Goal: Task Accomplishment & Management: Manage account settings

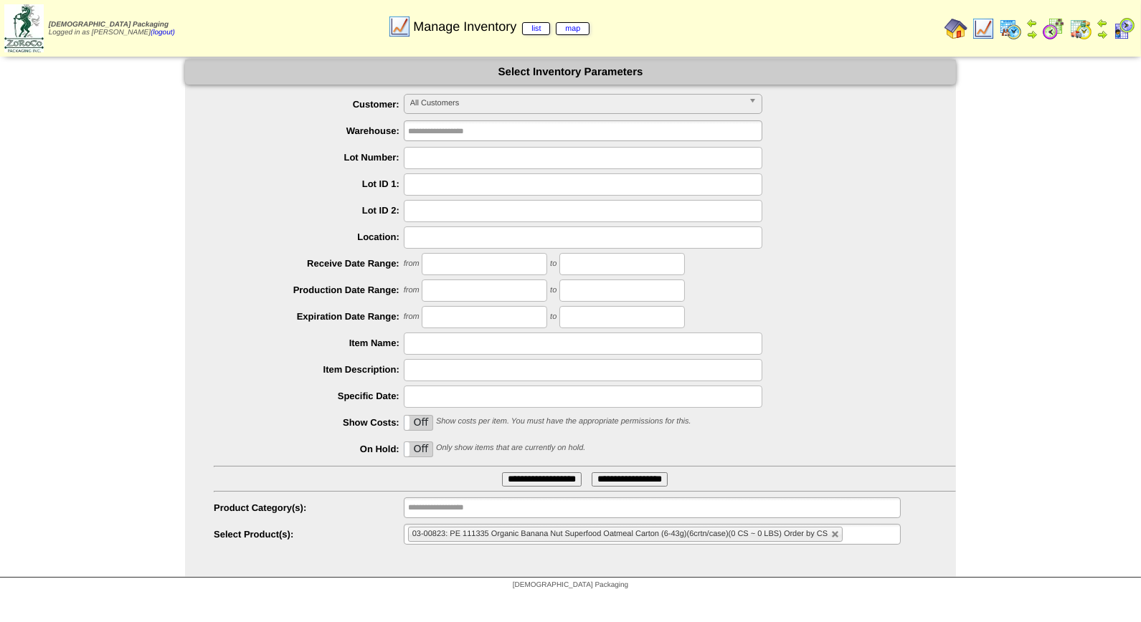
click at [460, 160] on input "text" at bounding box center [583, 158] width 359 height 22
type input "*******"
click at [502, 473] on input "**********" at bounding box center [542, 480] width 80 height 14
click at [450, 158] on input "*******" at bounding box center [583, 158] width 359 height 22
type input "*******"
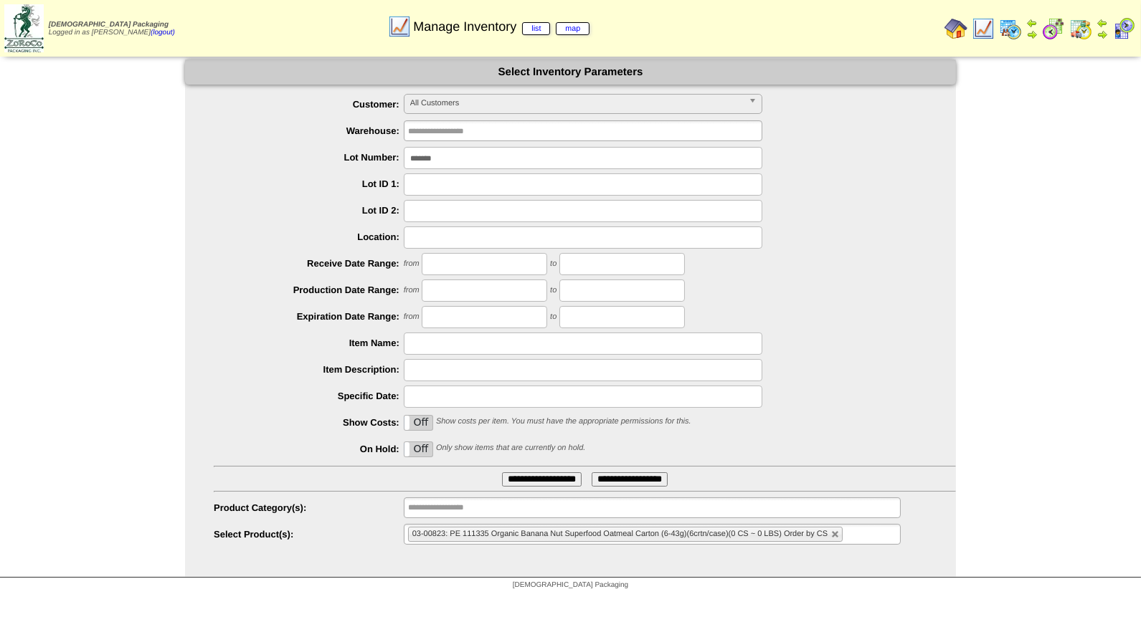
click at [502, 473] on input "**********" at bounding box center [542, 480] width 80 height 14
drag, startPoint x: 447, startPoint y: 158, endPoint x: 385, endPoint y: 156, distance: 62.4
click at [385, 156] on li "Lot Number: *******" at bounding box center [585, 158] width 742 height 22
type input "*******"
click at [502, 473] on input "**********" at bounding box center [542, 480] width 80 height 14
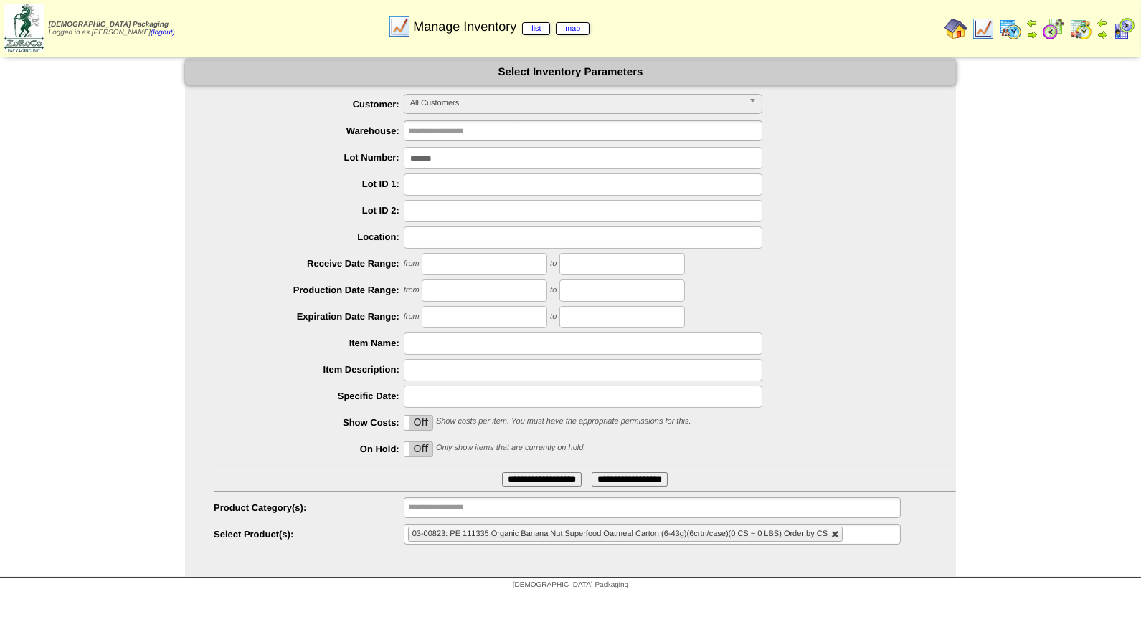
click at [832, 534] on link at bounding box center [835, 535] width 9 height 9
type input "**********"
click at [463, 158] on input "*******" at bounding box center [583, 158] width 359 height 22
click at [502, 473] on input "**********" at bounding box center [542, 480] width 80 height 14
drag, startPoint x: 457, startPoint y: 159, endPoint x: 373, endPoint y: 161, distance: 83.9
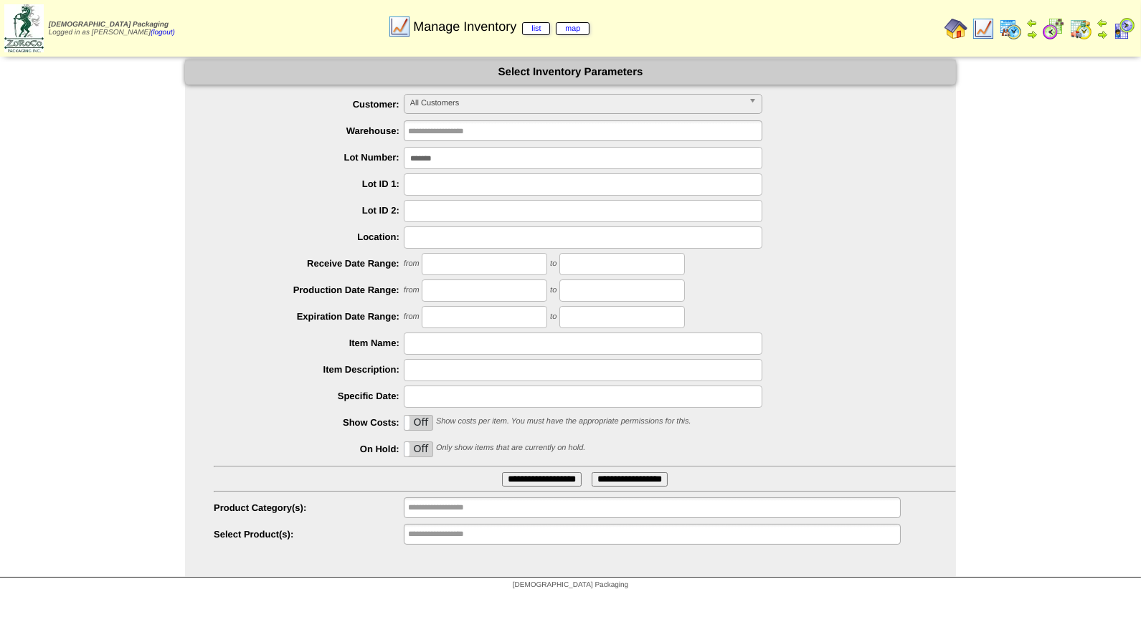
click at [373, 161] on li "Lot Number: *******" at bounding box center [585, 158] width 742 height 22
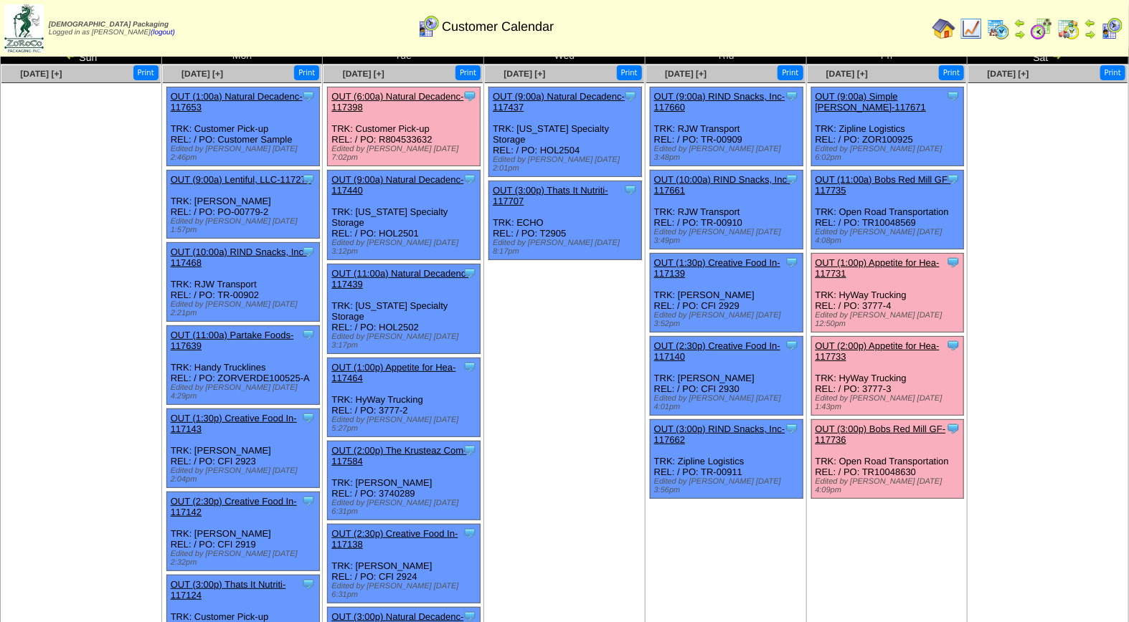
scroll to position [36, 0]
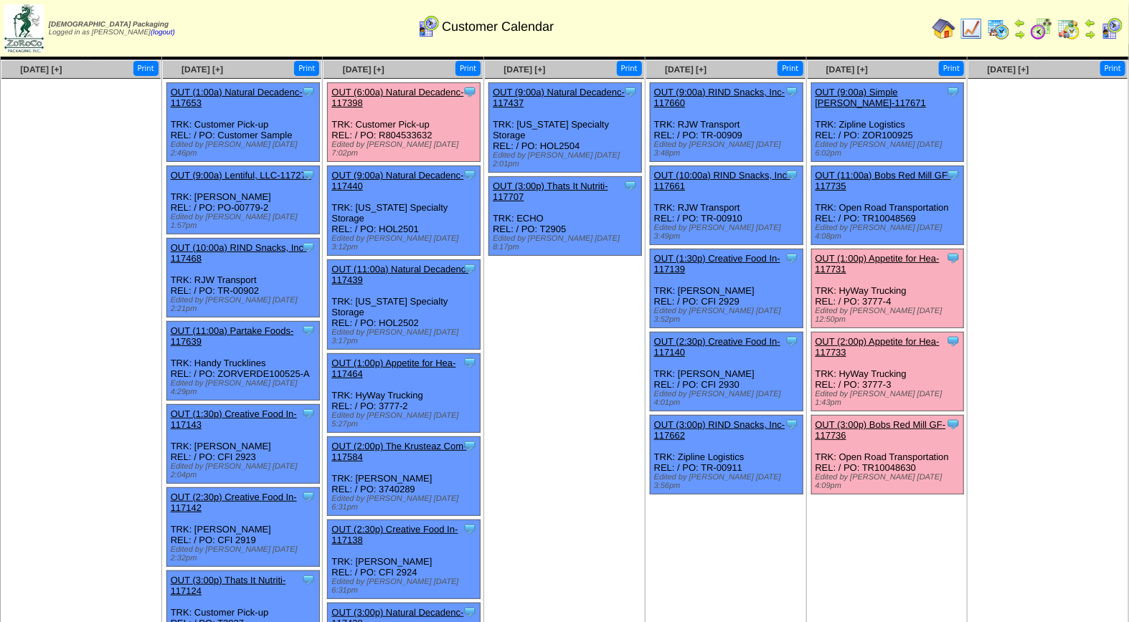
click at [880, 336] on link "OUT (2:00p) Appetite for Hea-117733" at bounding box center [877, 347] width 124 height 22
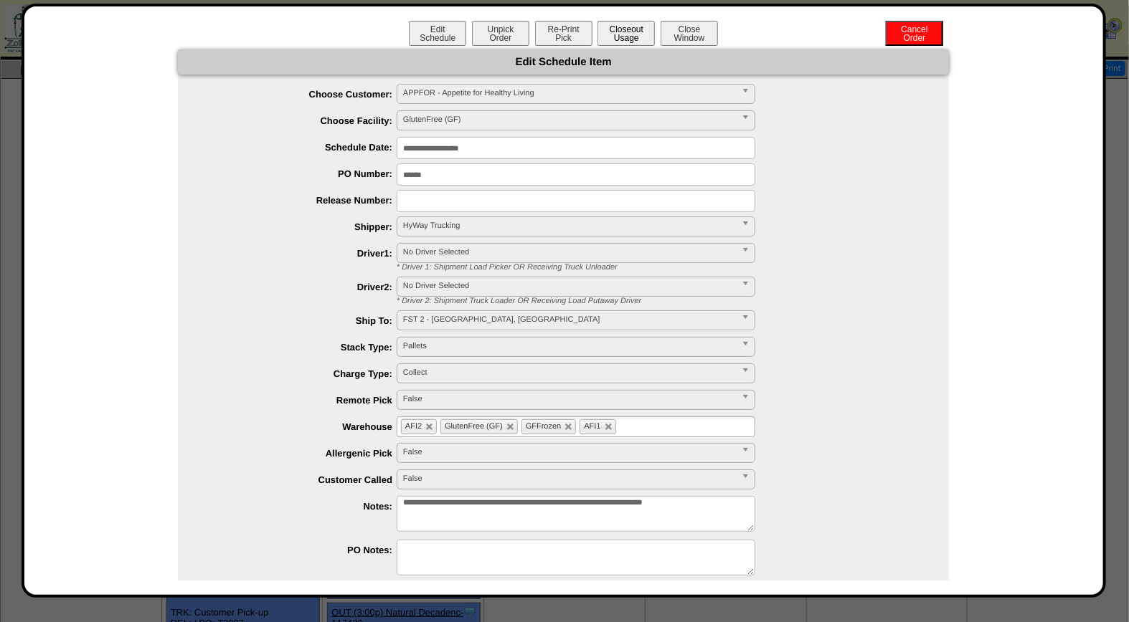
click at [621, 29] on button "Closeout Usage" at bounding box center [625, 33] width 57 height 25
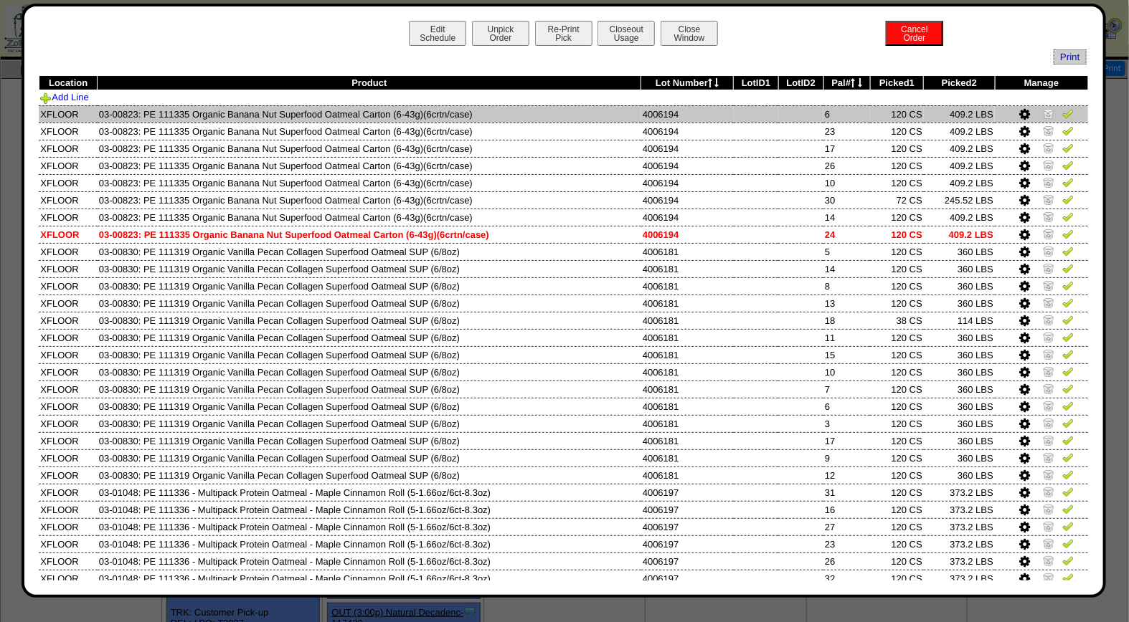
click at [1062, 113] on img at bounding box center [1067, 113] width 11 height 11
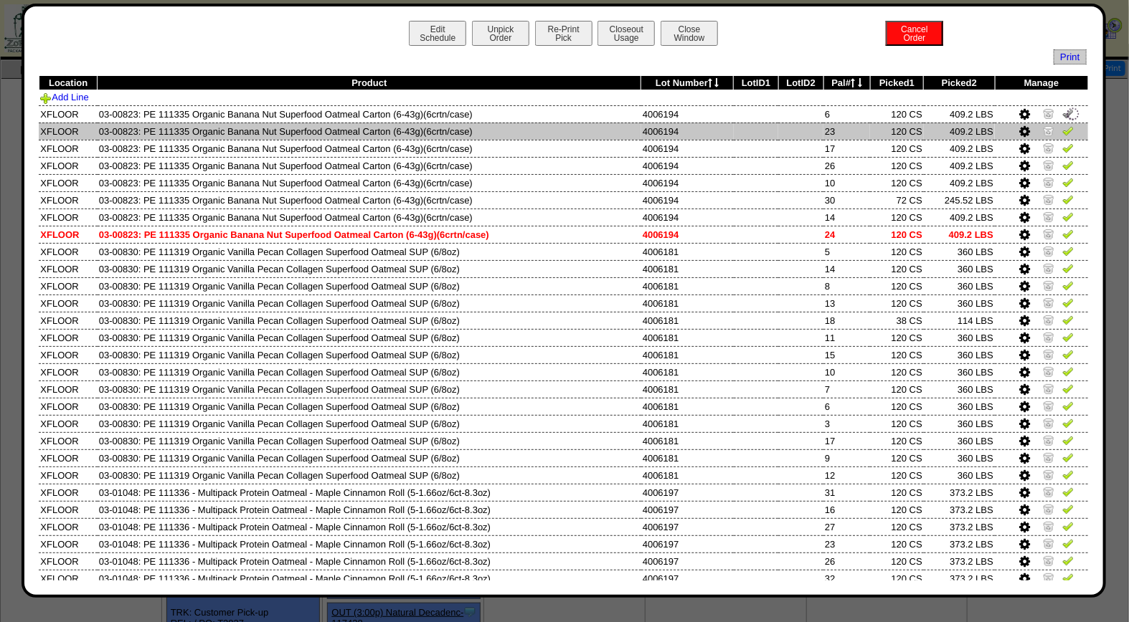
click at [1062, 131] on img at bounding box center [1067, 130] width 11 height 11
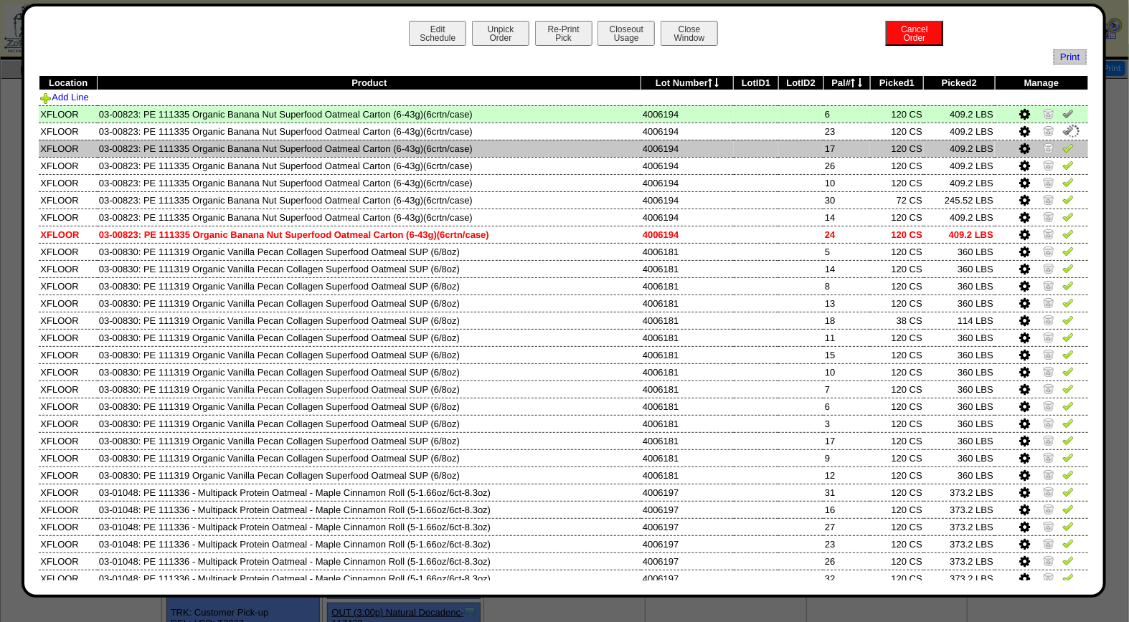
click at [1062, 148] on img at bounding box center [1067, 147] width 11 height 11
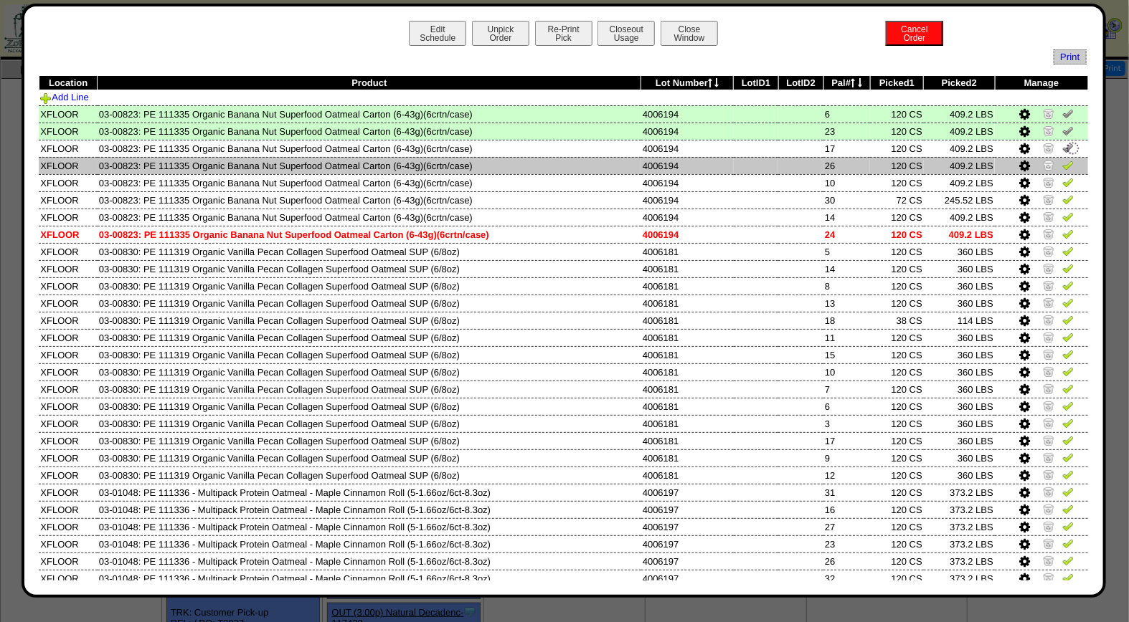
click at [1062, 163] on img at bounding box center [1067, 164] width 11 height 11
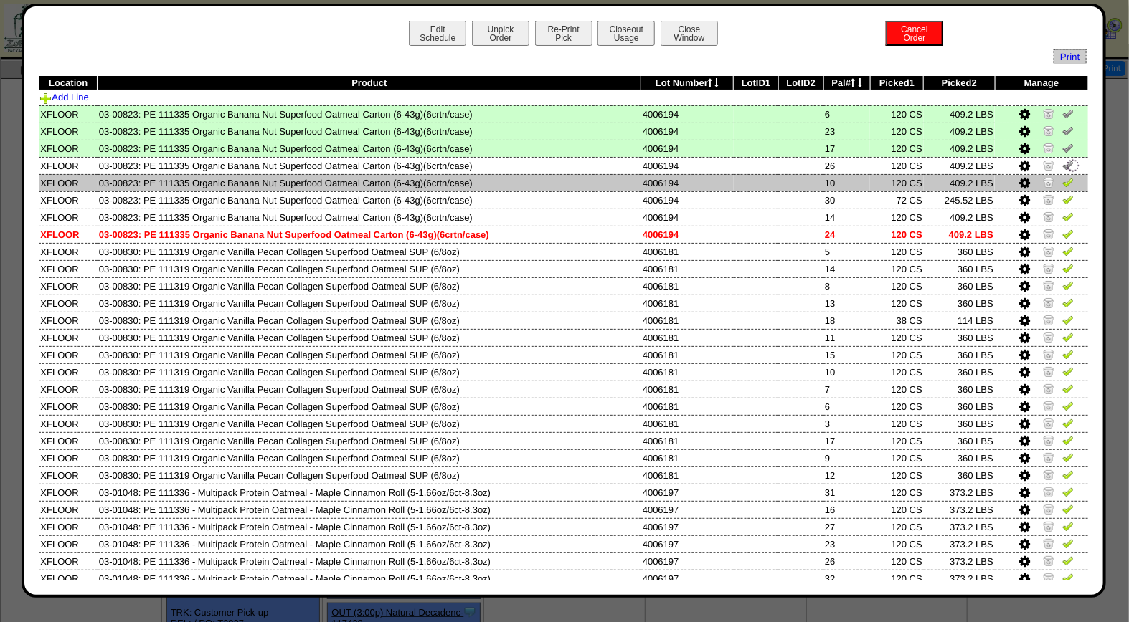
click at [1062, 185] on img at bounding box center [1067, 181] width 11 height 11
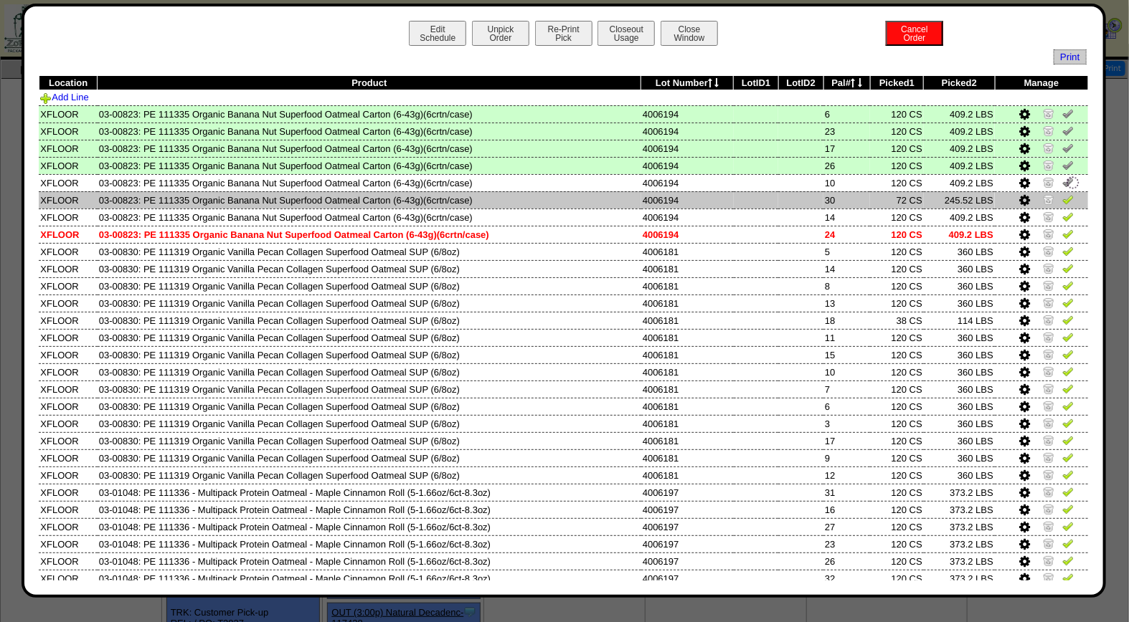
click at [1062, 198] on img at bounding box center [1067, 199] width 11 height 11
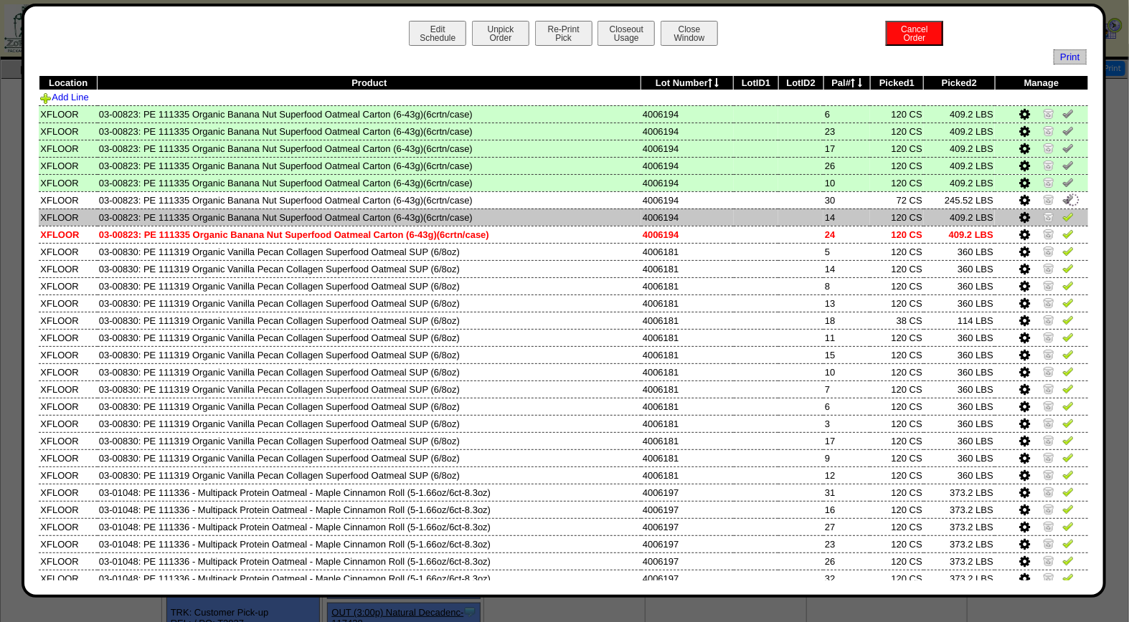
drag, startPoint x: 1056, startPoint y: 212, endPoint x: 1056, endPoint y: 222, distance: 10.0
click at [1062, 214] on img at bounding box center [1067, 216] width 11 height 11
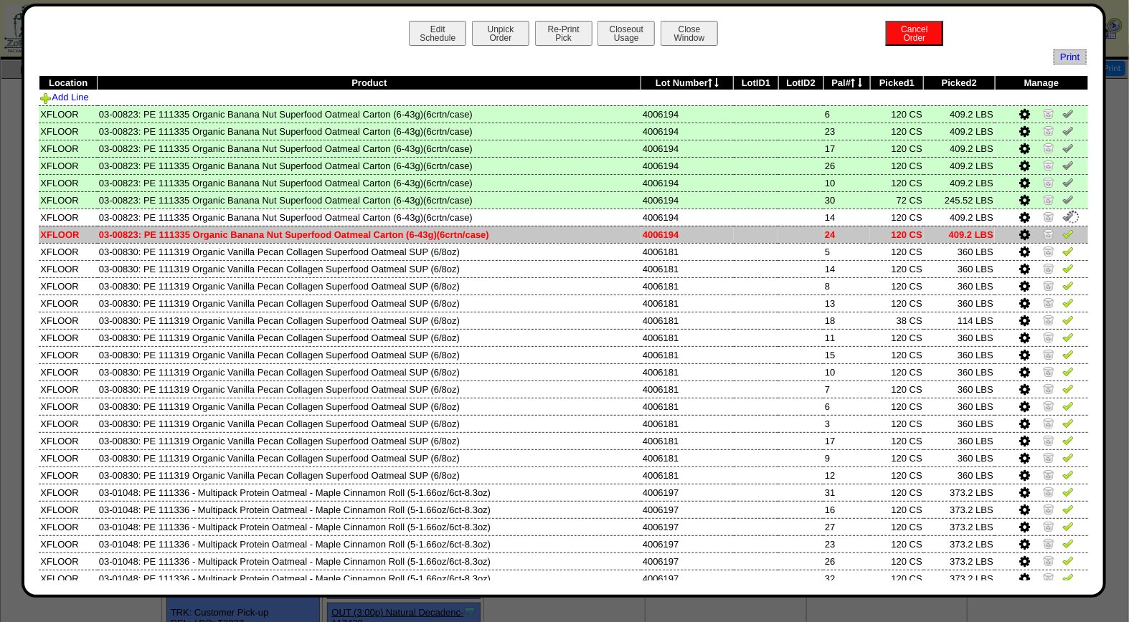
click at [1062, 232] on img at bounding box center [1067, 233] width 11 height 11
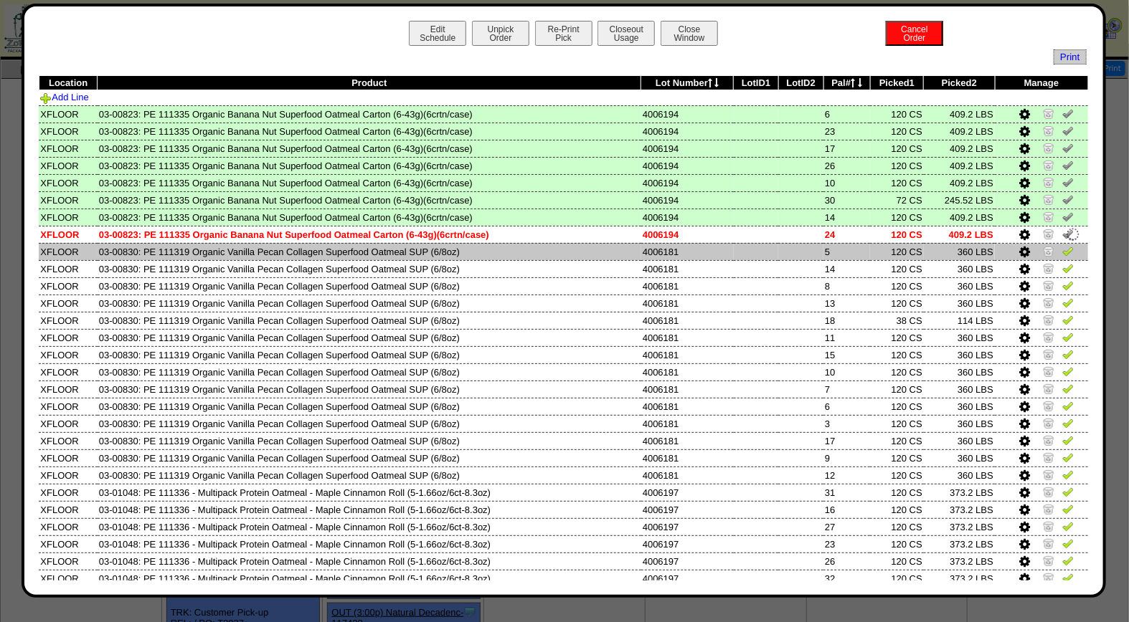
click at [1062, 251] on img at bounding box center [1067, 250] width 11 height 11
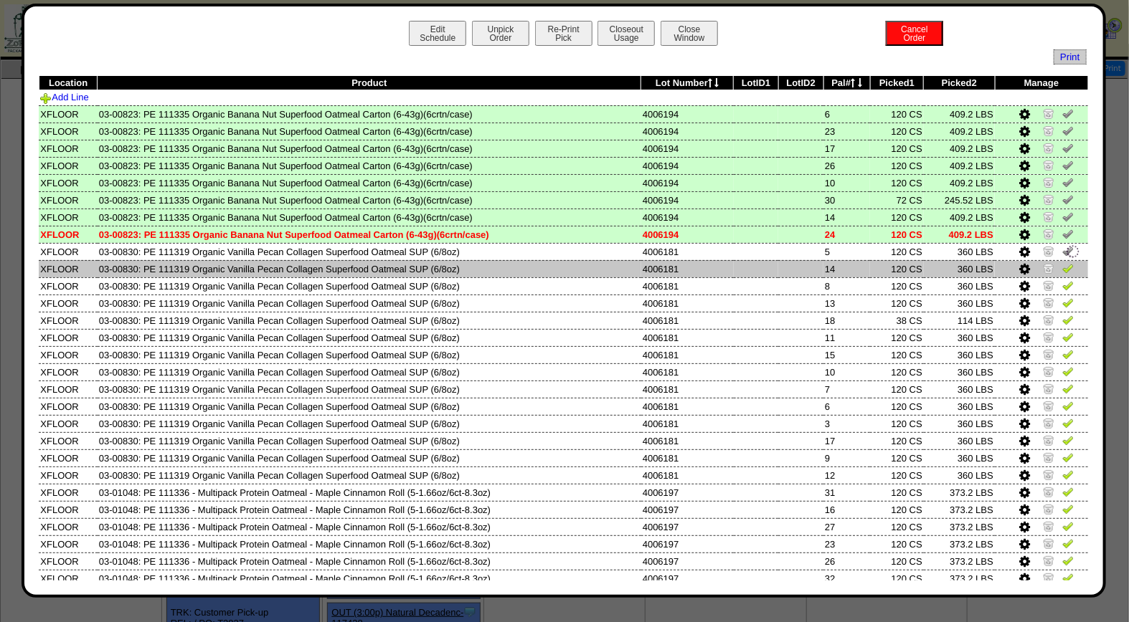
click at [1062, 263] on img at bounding box center [1067, 267] width 11 height 11
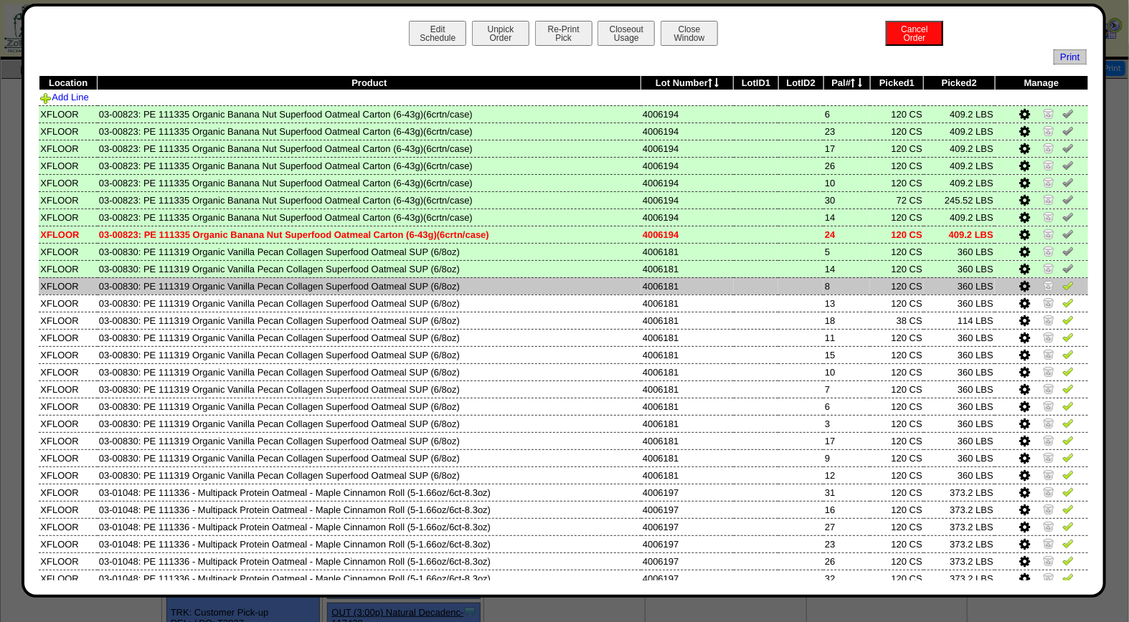
click at [1062, 287] on img at bounding box center [1067, 285] width 11 height 11
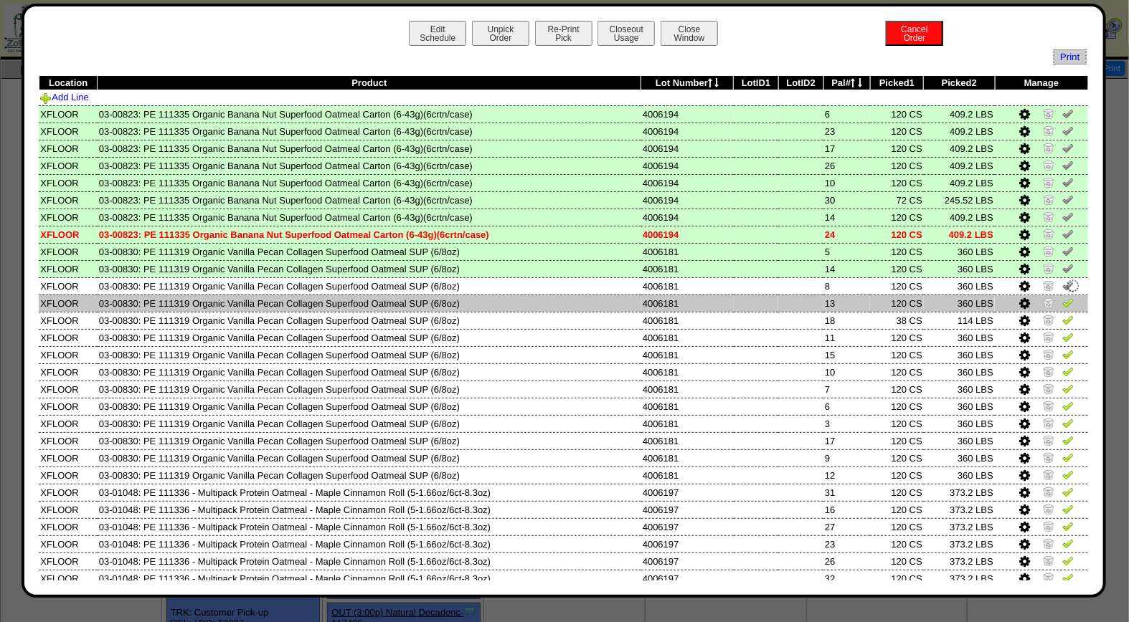
click at [1062, 298] on img at bounding box center [1067, 302] width 11 height 11
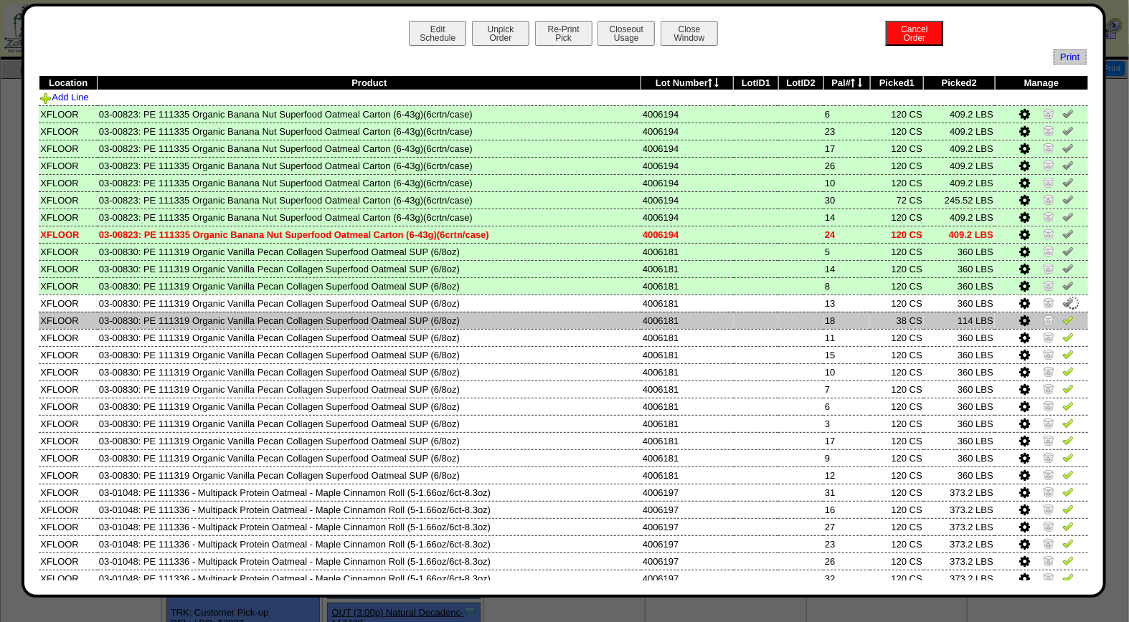
click at [1062, 320] on img at bounding box center [1067, 319] width 11 height 11
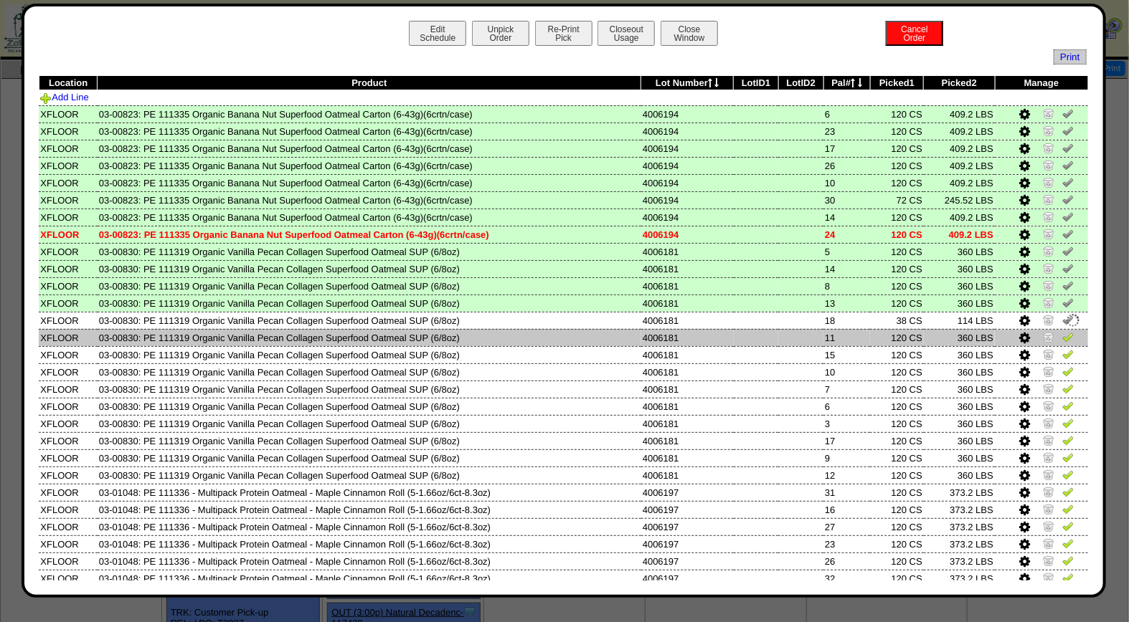
click at [1062, 331] on img at bounding box center [1067, 336] width 11 height 11
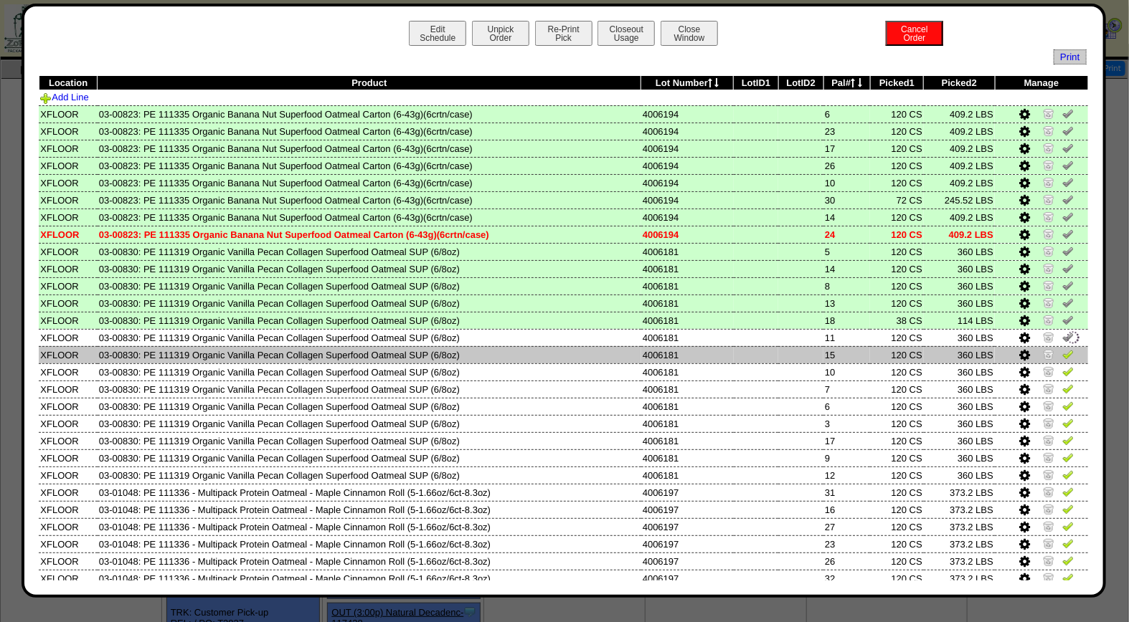
click at [1062, 348] on img at bounding box center [1067, 353] width 11 height 11
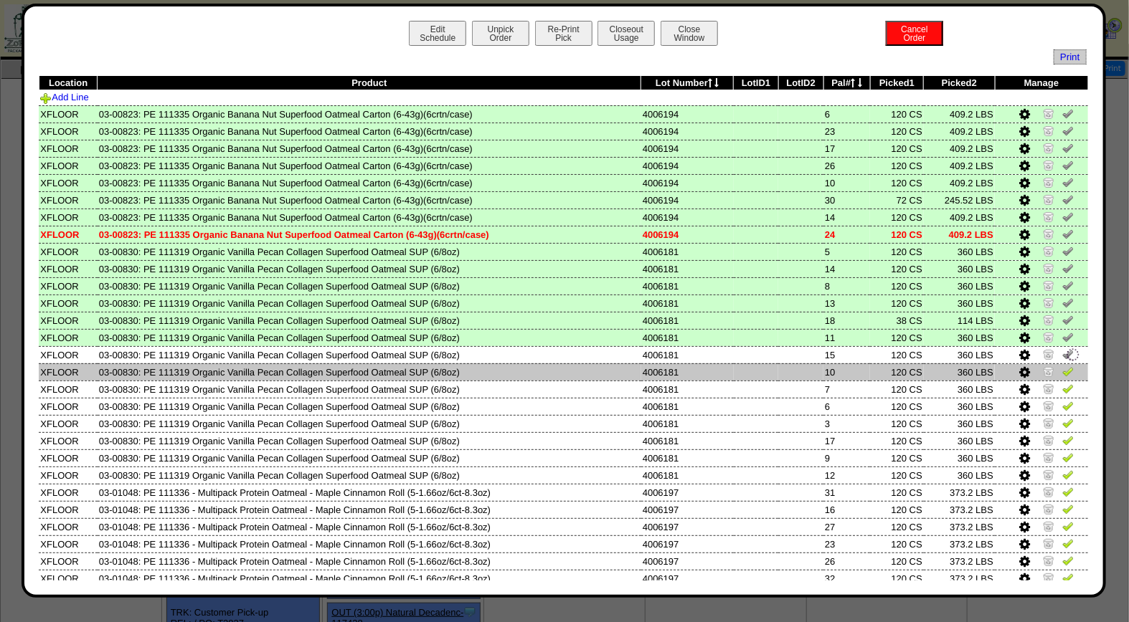
click at [1062, 369] on img at bounding box center [1067, 371] width 11 height 11
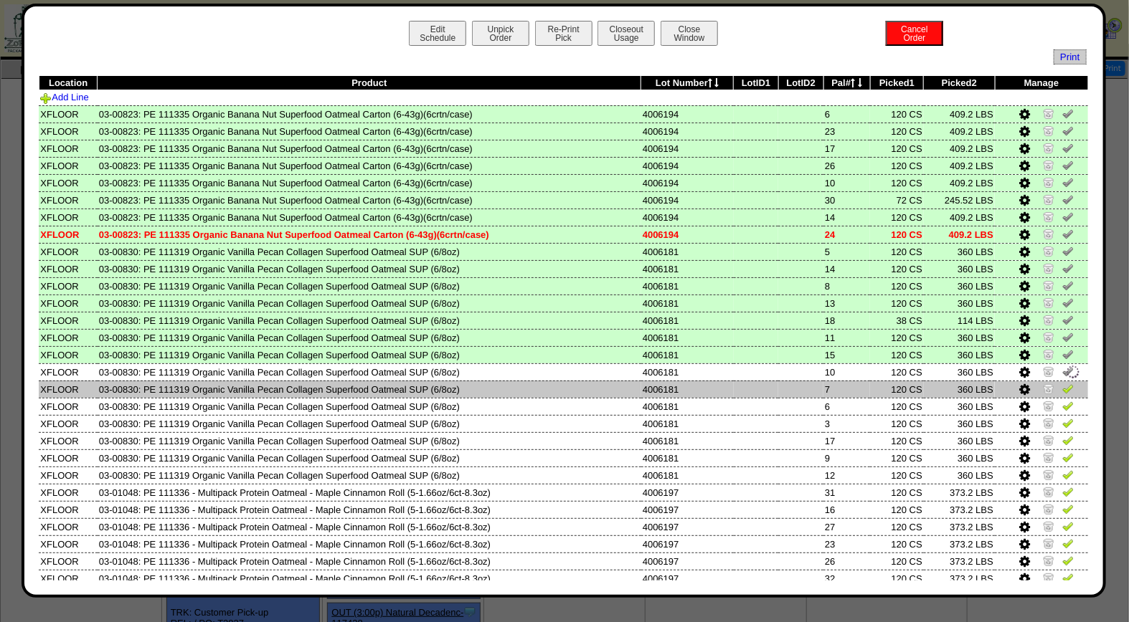
click at [1062, 383] on img at bounding box center [1067, 388] width 11 height 11
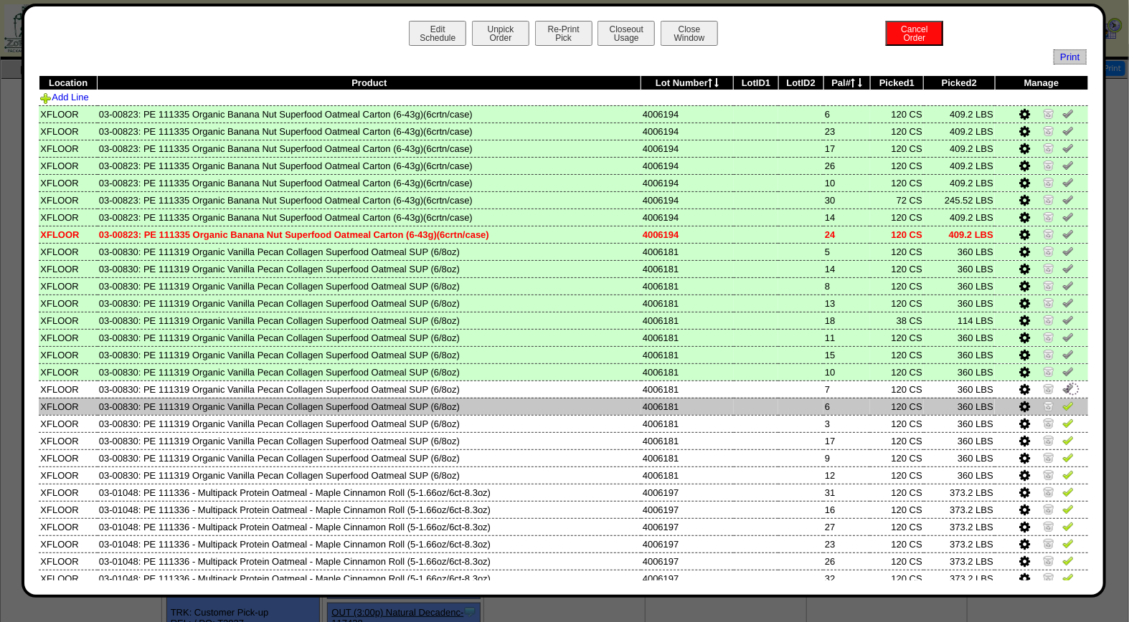
click at [1062, 403] on img at bounding box center [1067, 405] width 11 height 11
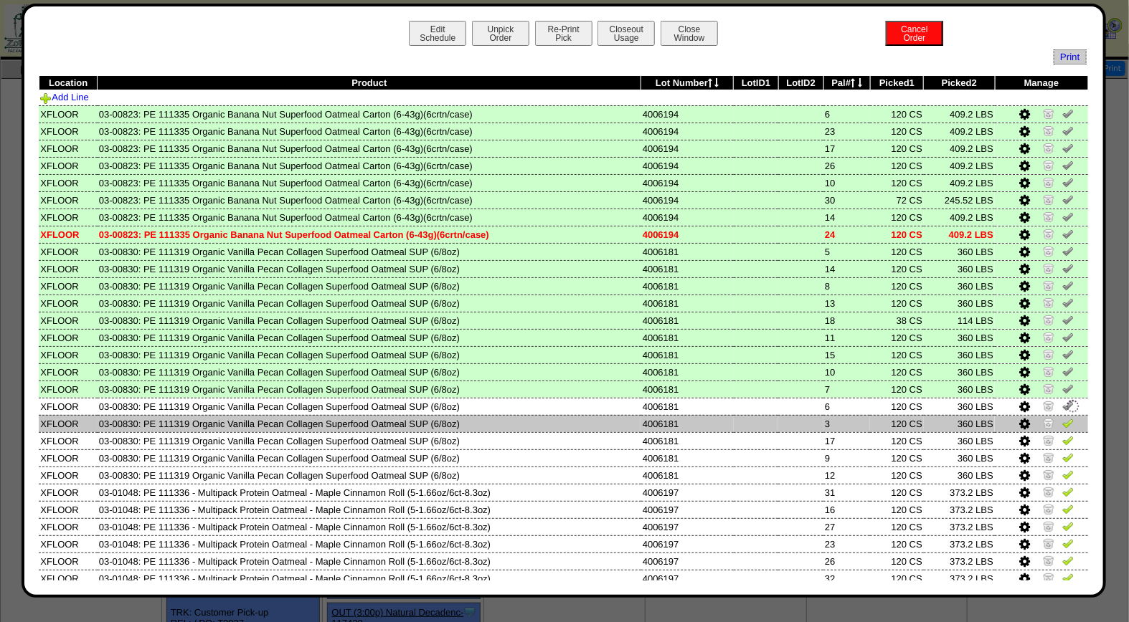
click at [1062, 417] on img at bounding box center [1067, 422] width 11 height 11
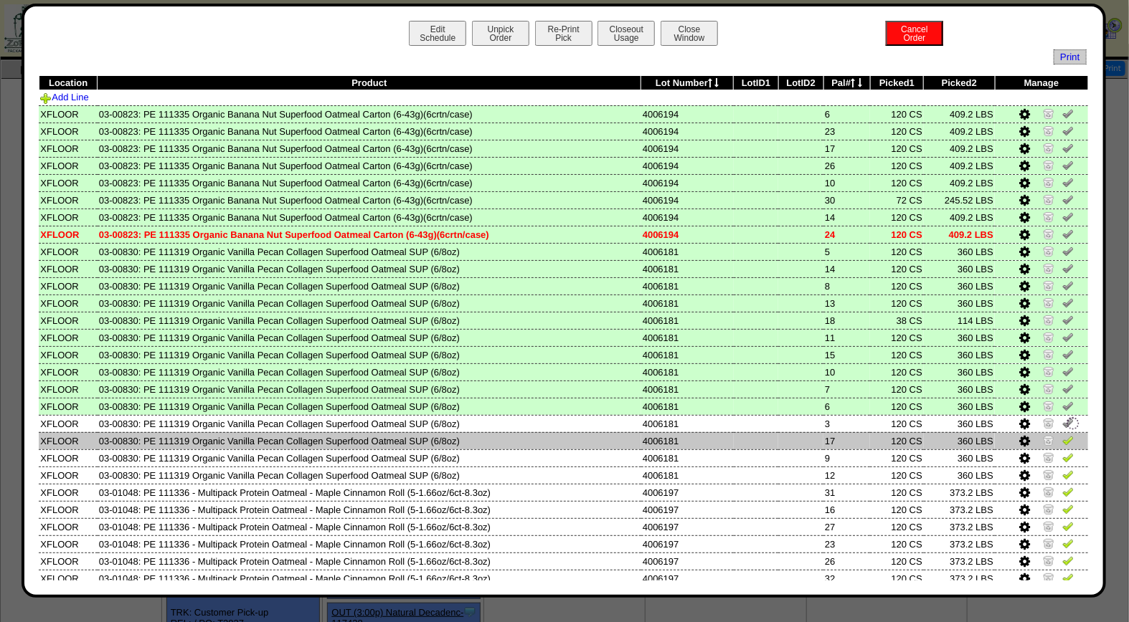
click at [1062, 435] on img at bounding box center [1067, 440] width 11 height 11
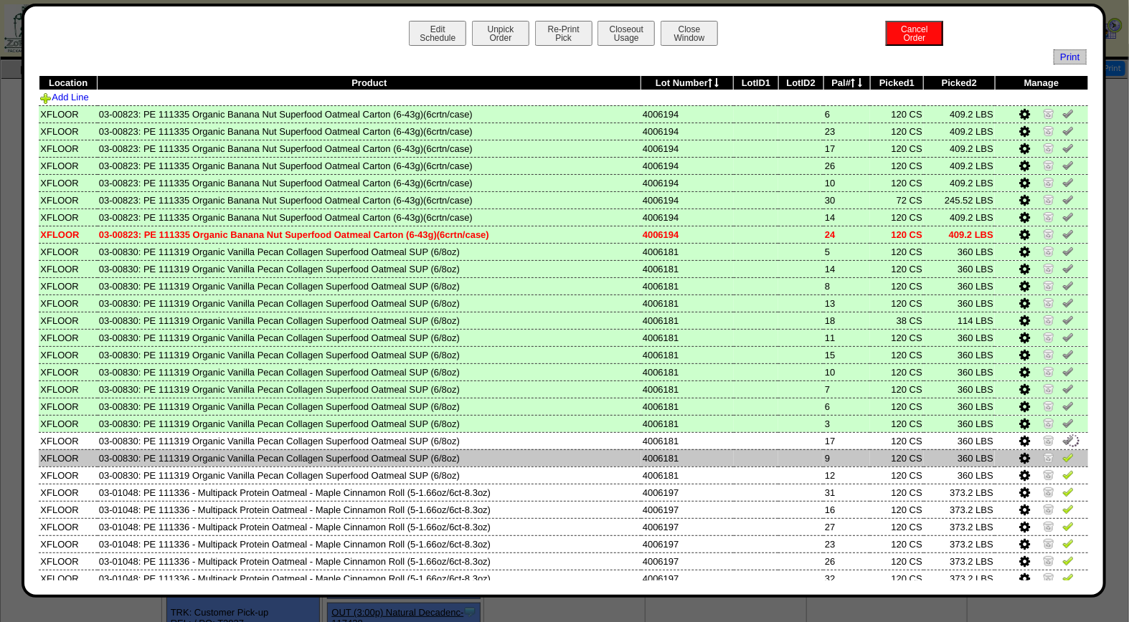
click at [1062, 456] on img at bounding box center [1067, 457] width 11 height 11
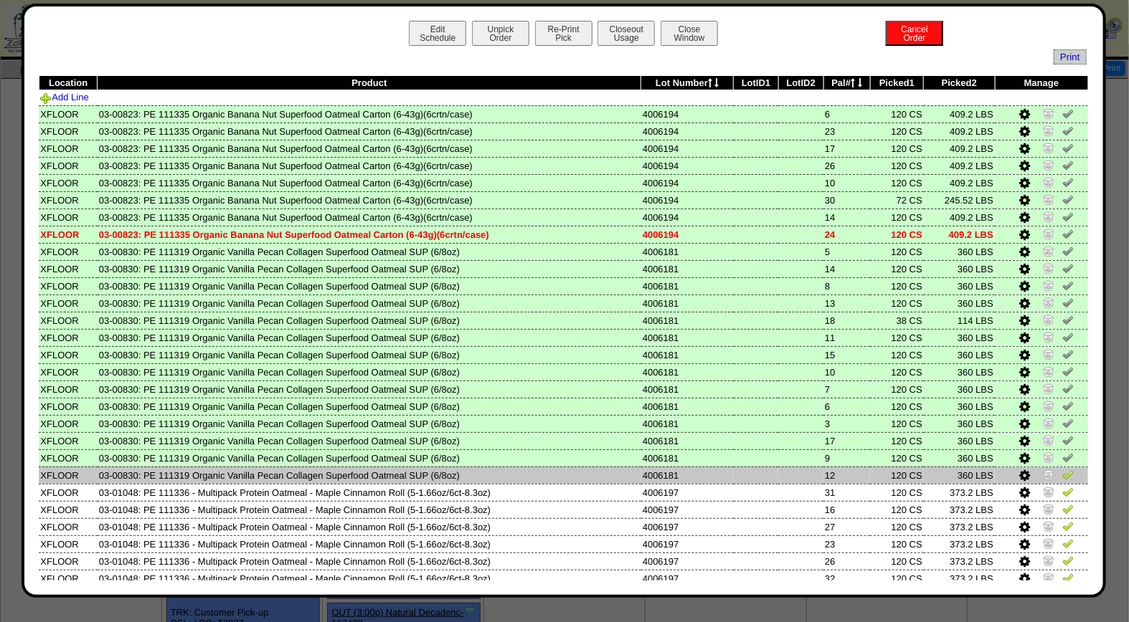
click at [1062, 470] on img at bounding box center [1067, 474] width 11 height 11
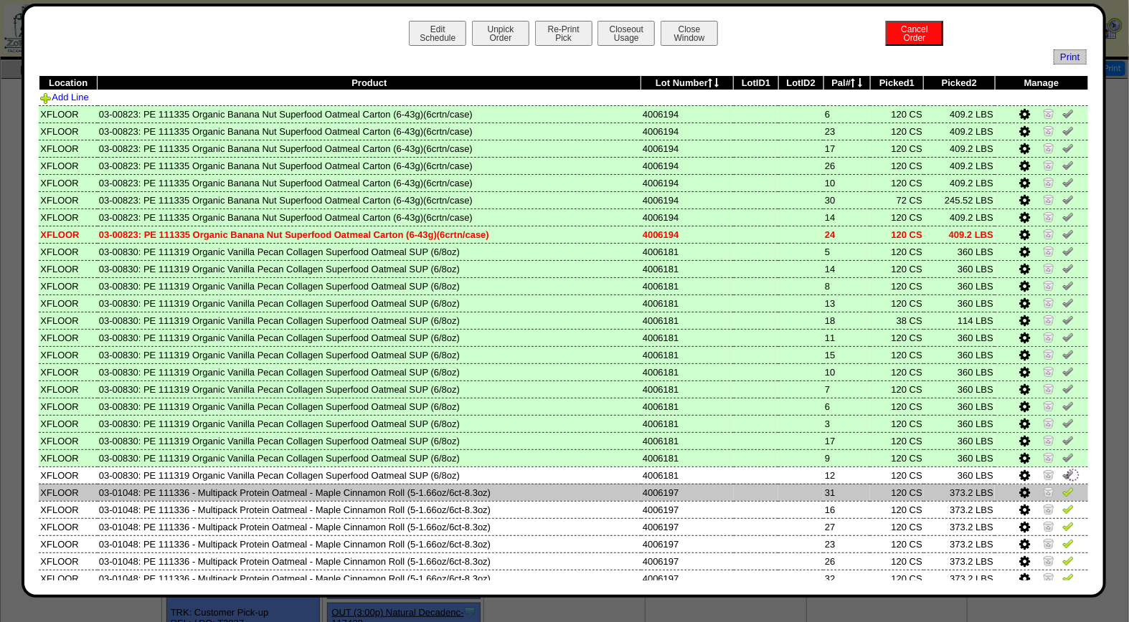
click at [1062, 486] on img at bounding box center [1067, 491] width 11 height 11
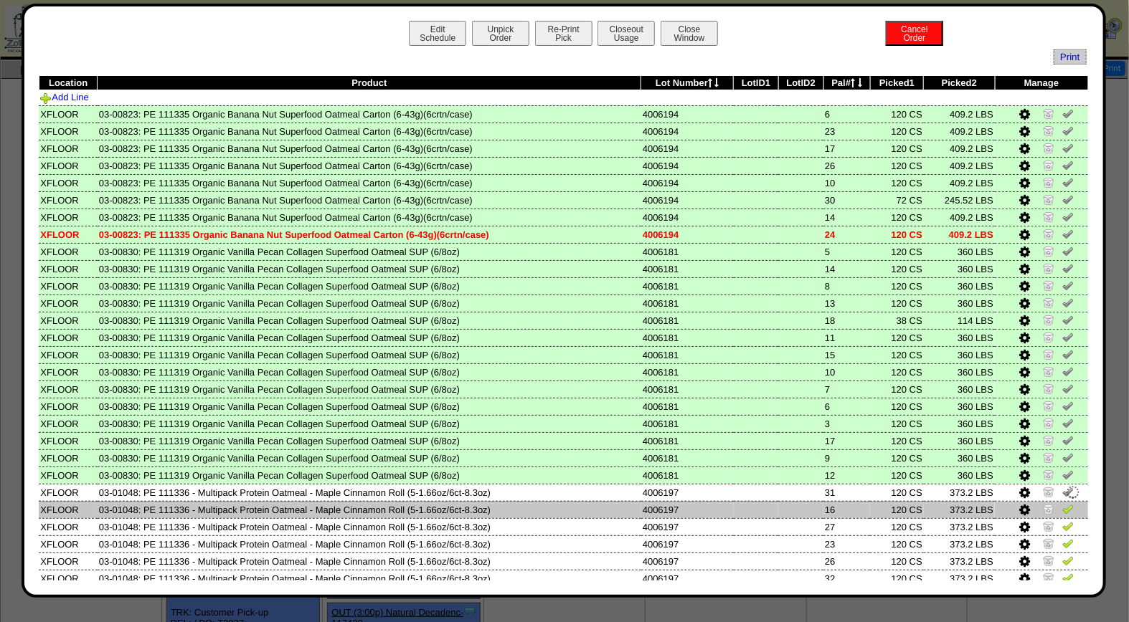
click at [1062, 507] on img at bounding box center [1067, 508] width 11 height 11
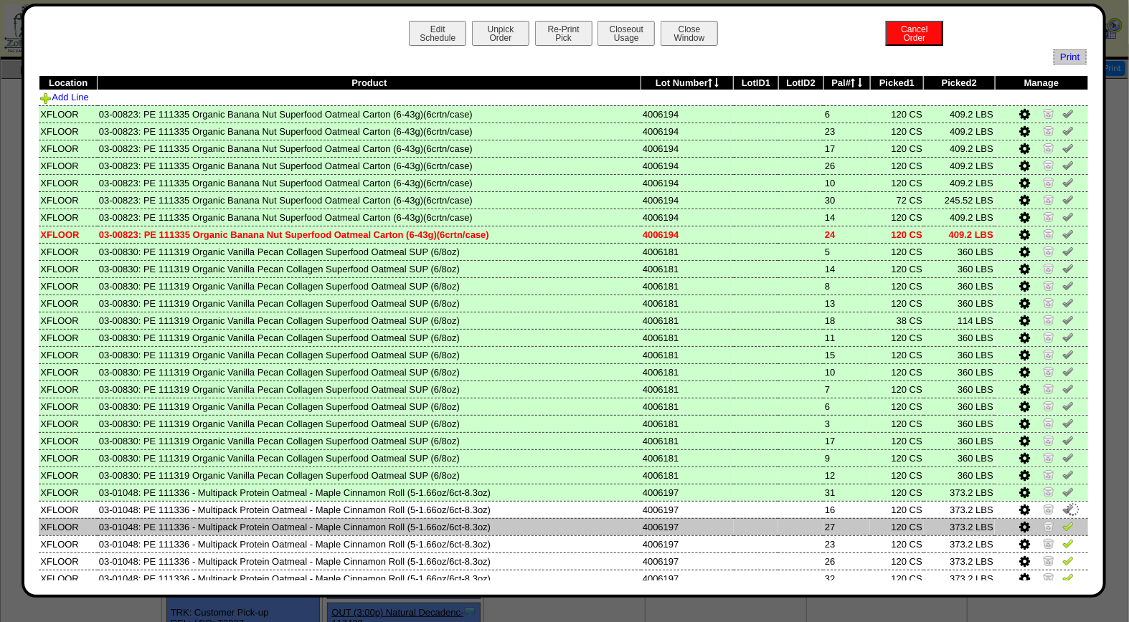
click at [1062, 526] on link at bounding box center [1067, 528] width 11 height 11
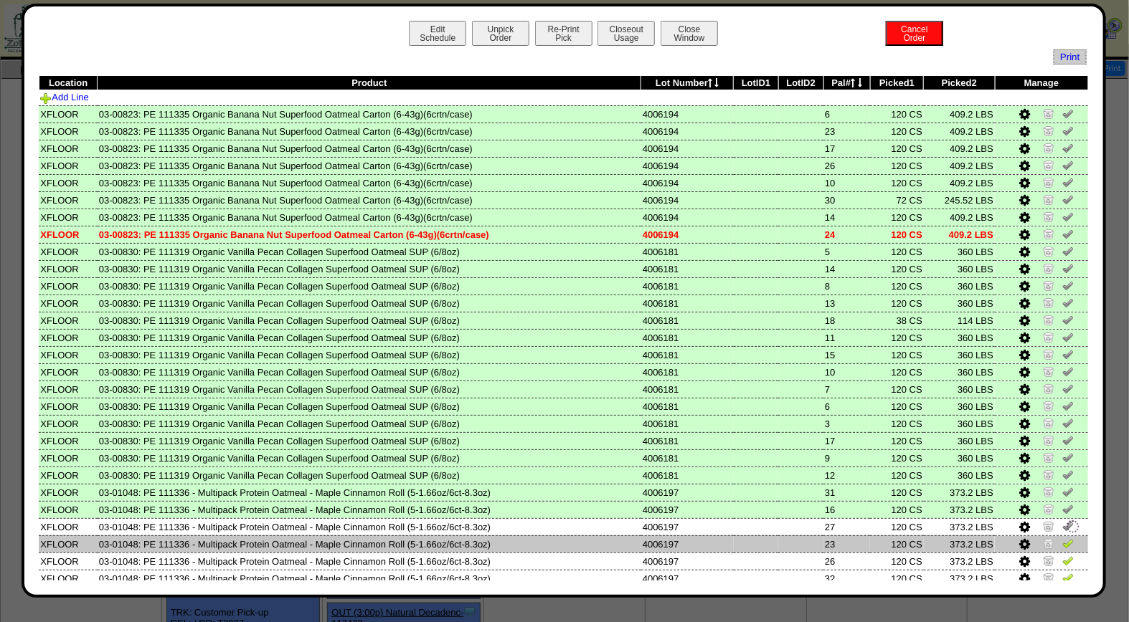
click at [1062, 538] on img at bounding box center [1067, 543] width 11 height 11
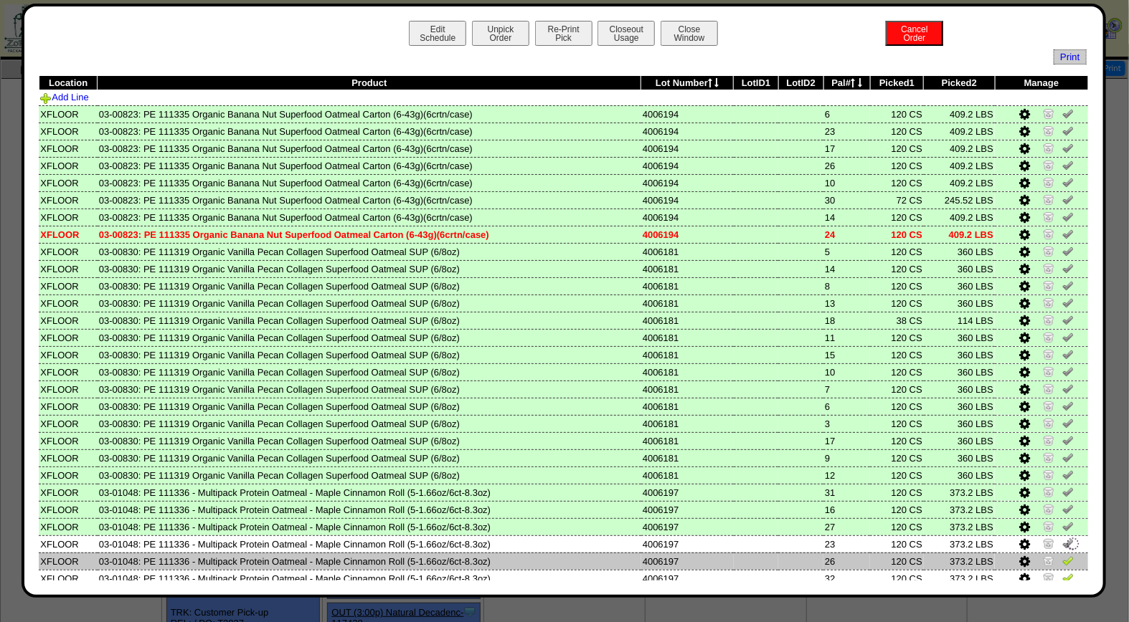
click at [1062, 555] on img at bounding box center [1067, 560] width 11 height 11
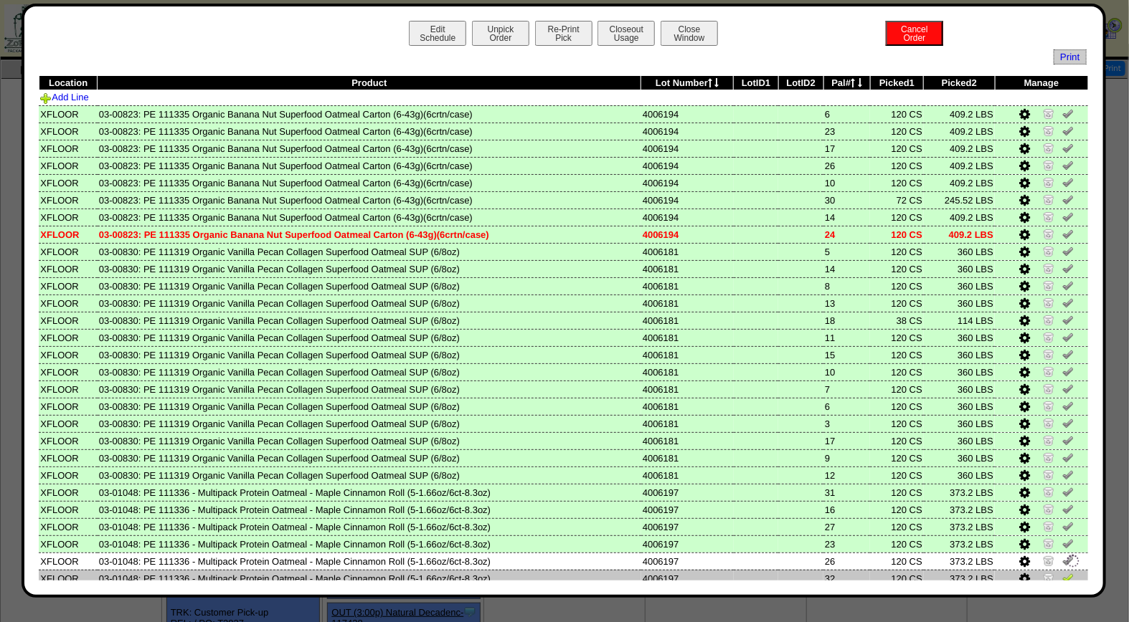
click at [1062, 572] on img at bounding box center [1067, 577] width 11 height 11
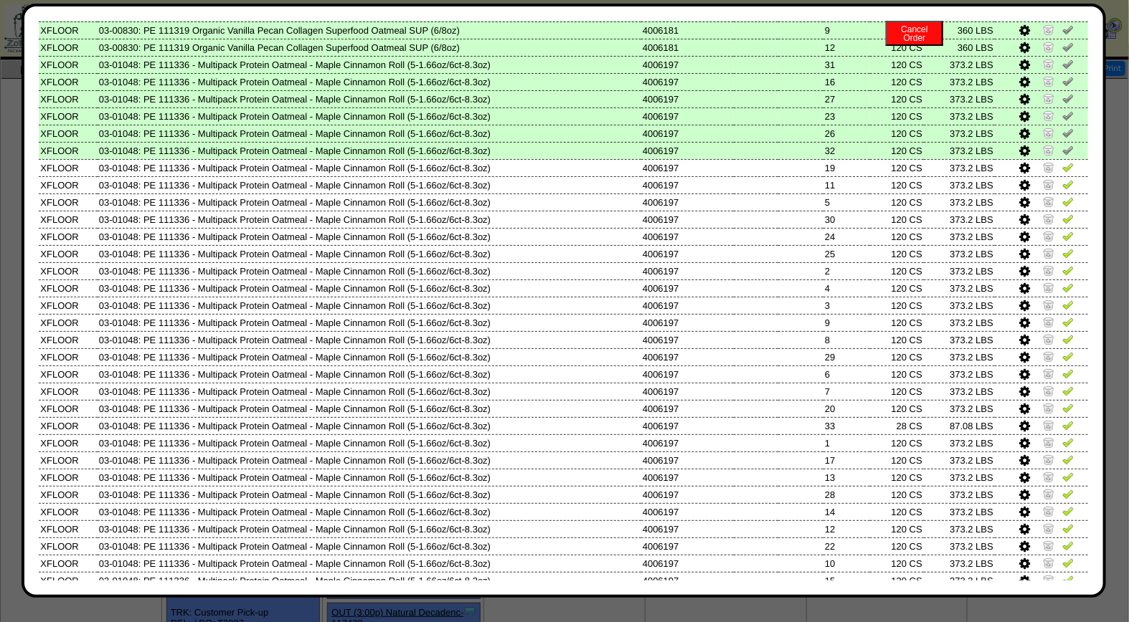
scroll to position [430, 0]
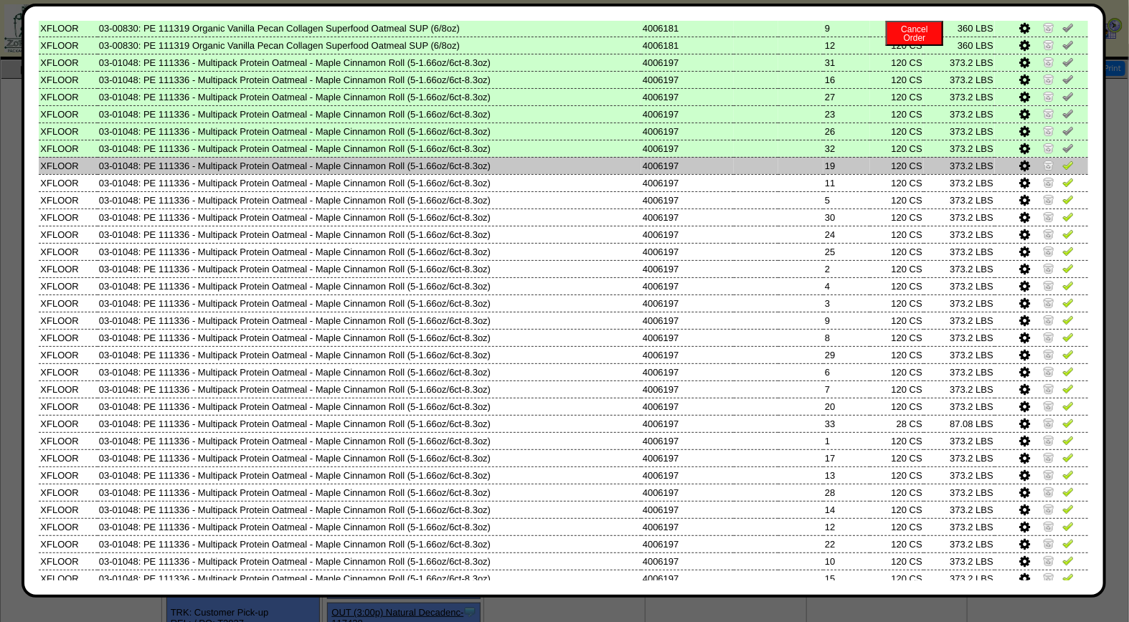
click at [1062, 159] on img at bounding box center [1067, 164] width 11 height 11
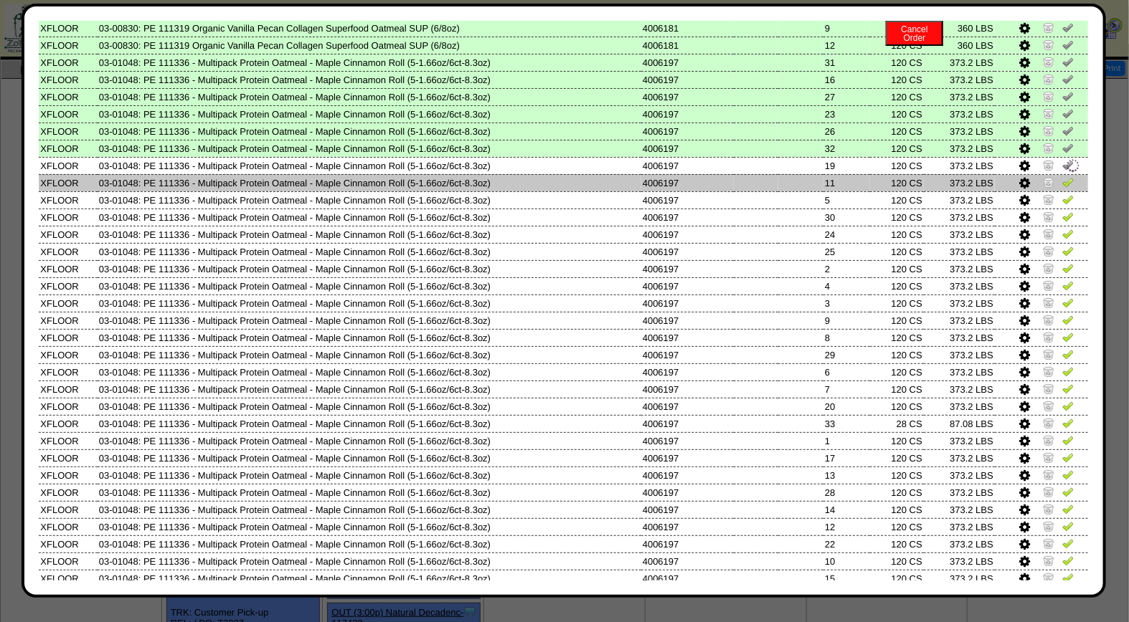
click at [1062, 180] on link at bounding box center [1067, 184] width 11 height 11
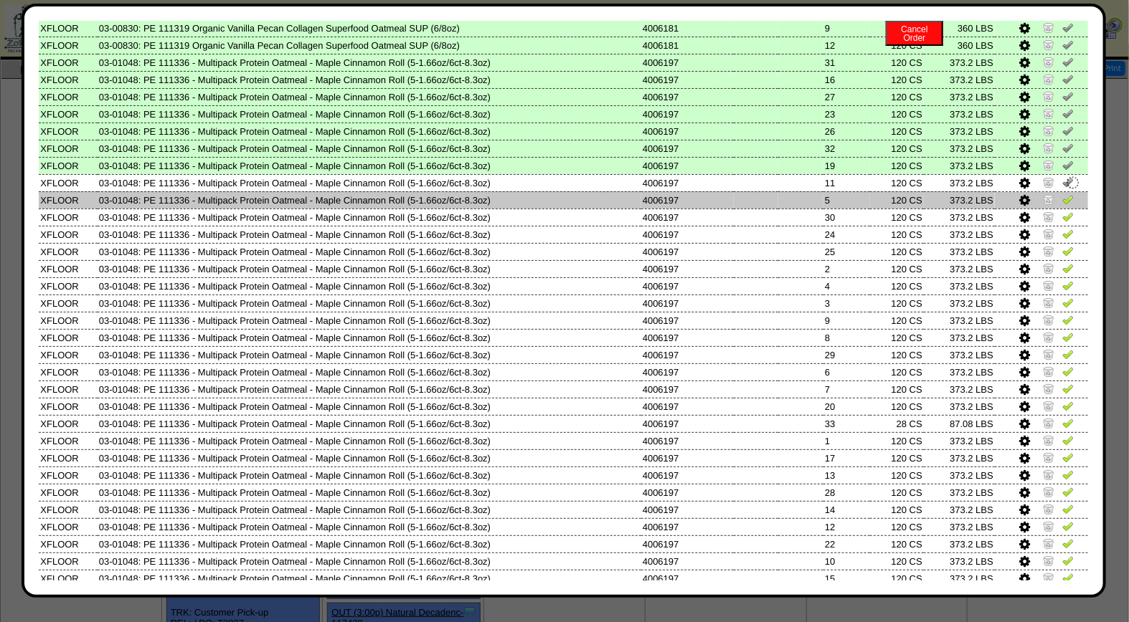
click at [1062, 194] on img at bounding box center [1067, 199] width 11 height 11
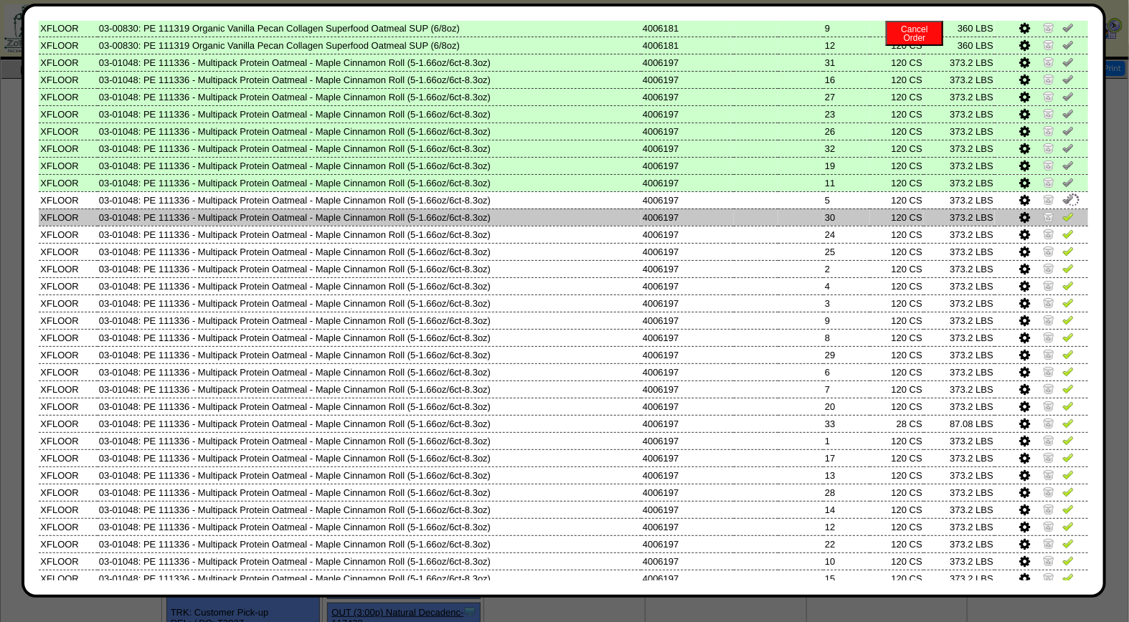
click at [1062, 211] on img at bounding box center [1067, 216] width 11 height 11
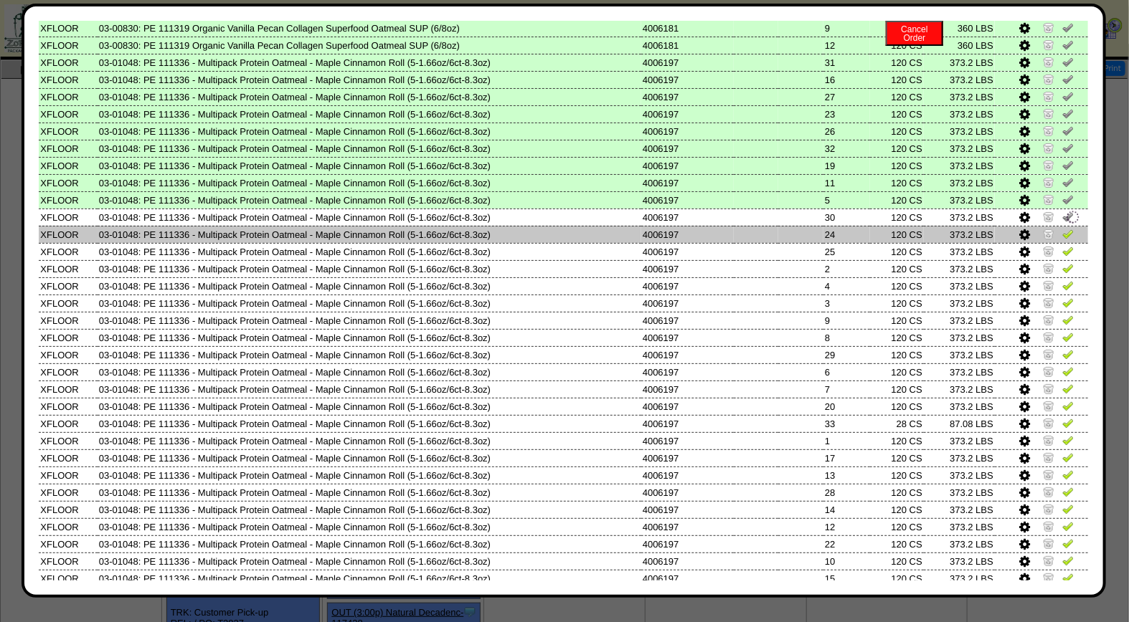
click at [1062, 228] on img at bounding box center [1067, 233] width 11 height 11
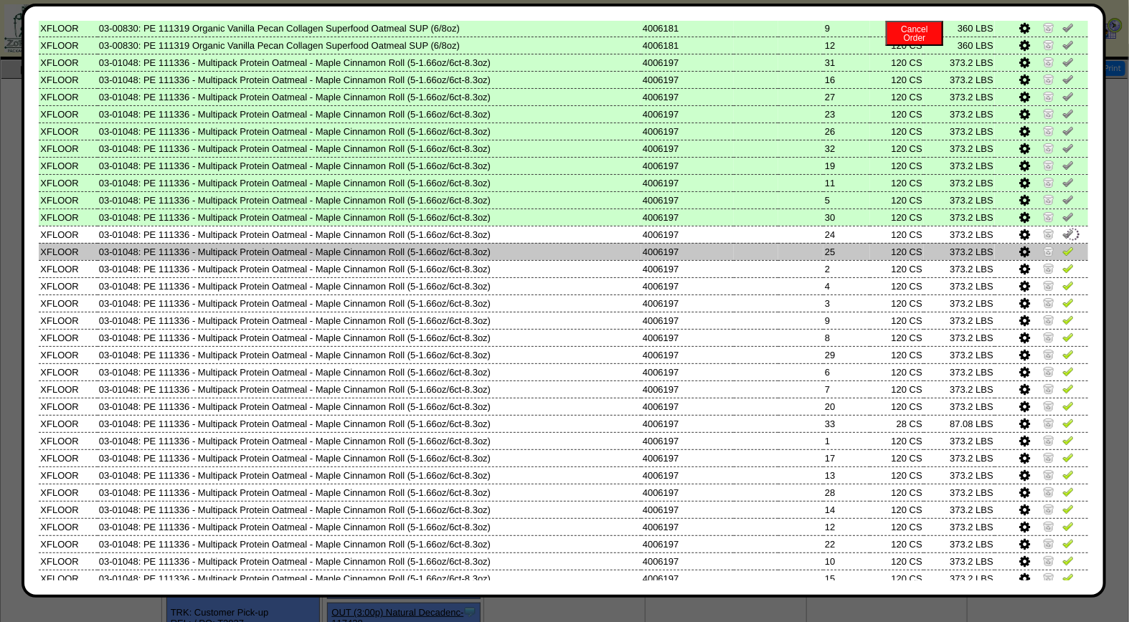
click at [1062, 245] on img at bounding box center [1067, 250] width 11 height 11
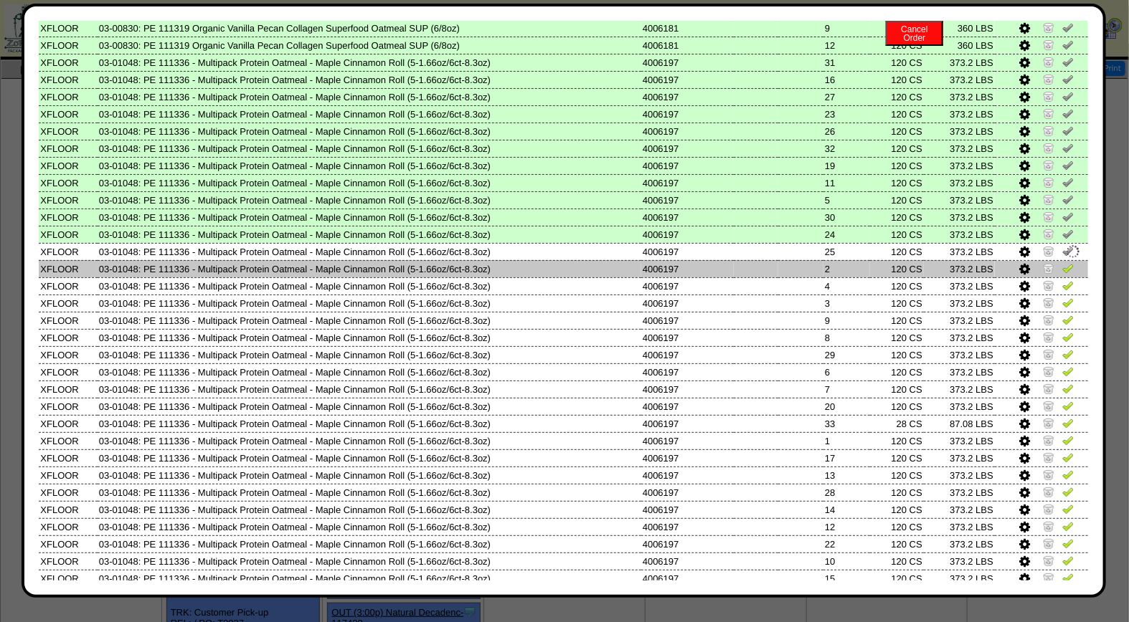
click at [1062, 262] on img at bounding box center [1067, 267] width 11 height 11
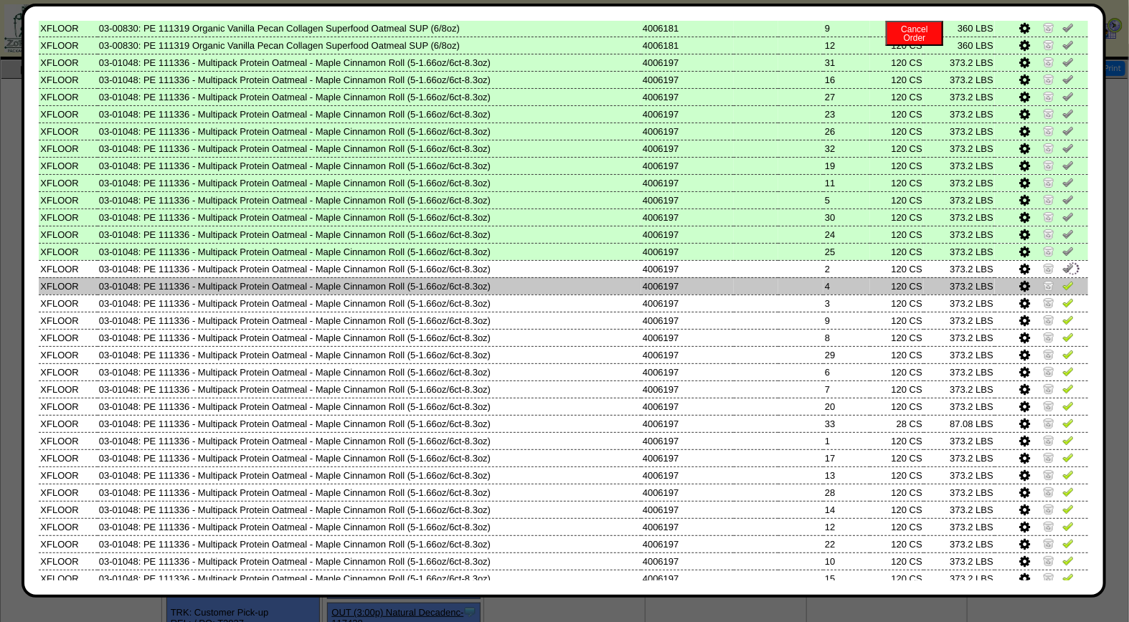
click at [1062, 280] on img at bounding box center [1067, 285] width 11 height 11
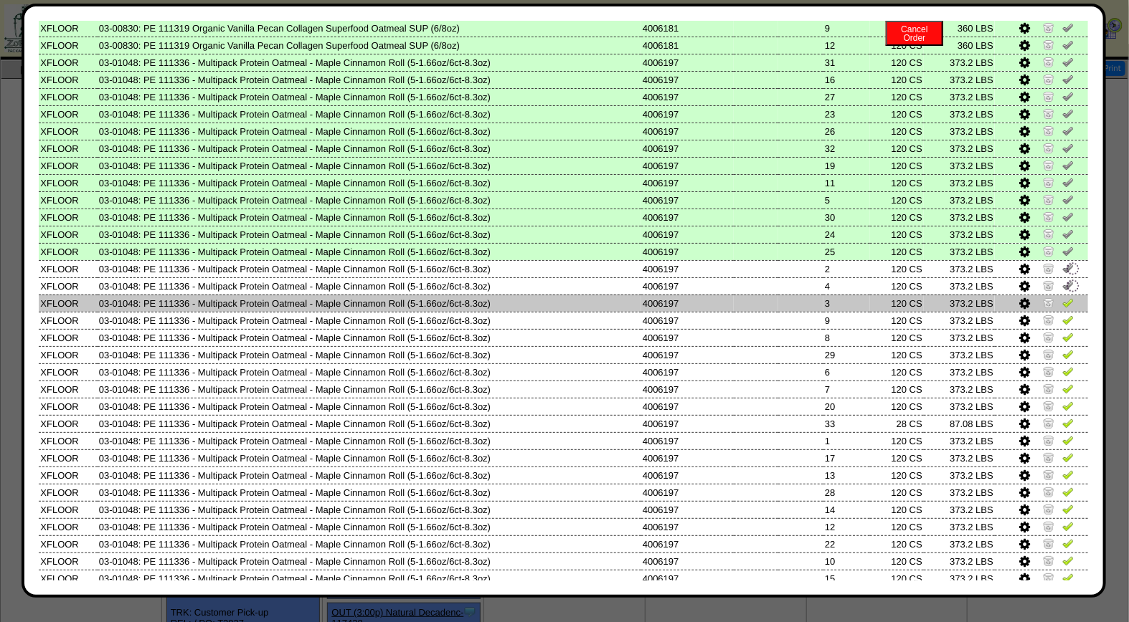
click at [1062, 297] on img at bounding box center [1067, 302] width 11 height 11
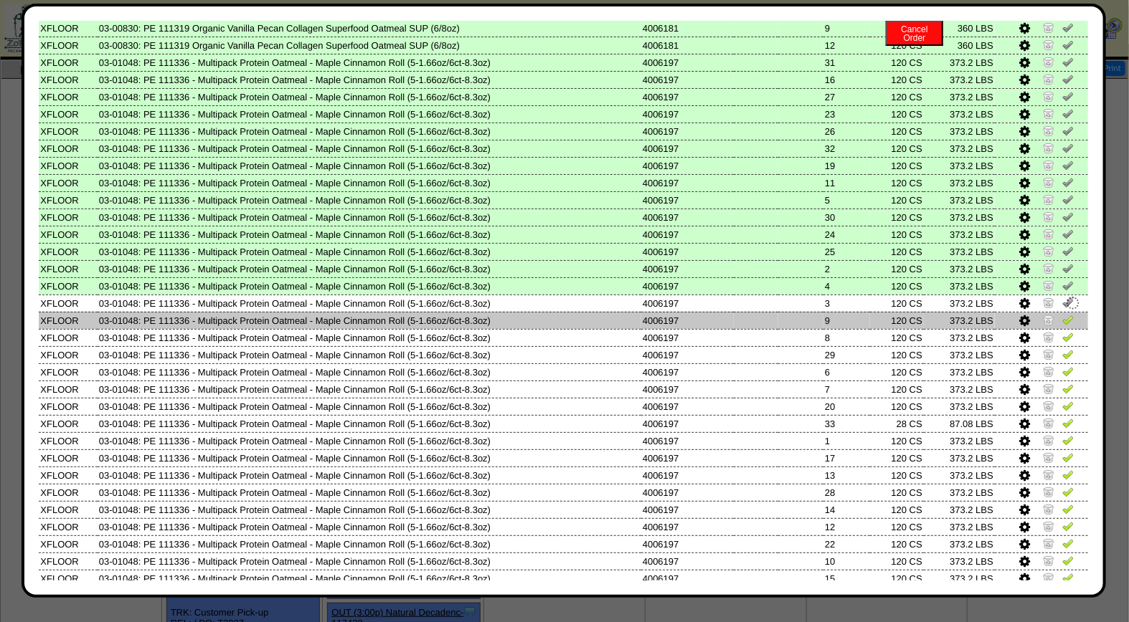
click at [1062, 314] on img at bounding box center [1067, 319] width 11 height 11
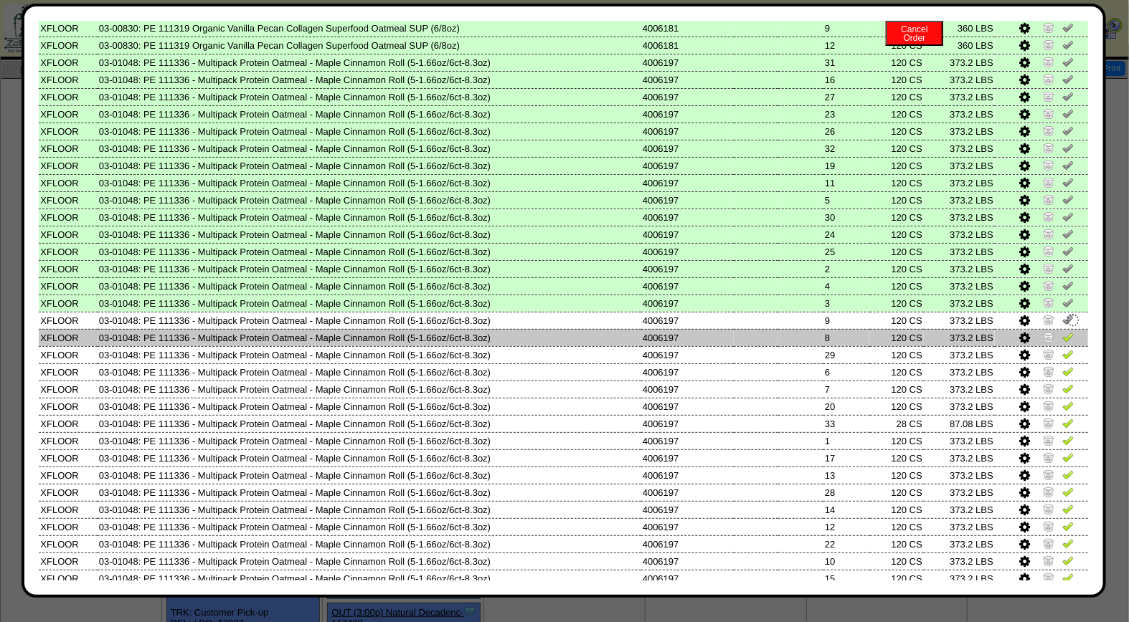
click at [1062, 331] on img at bounding box center [1067, 336] width 11 height 11
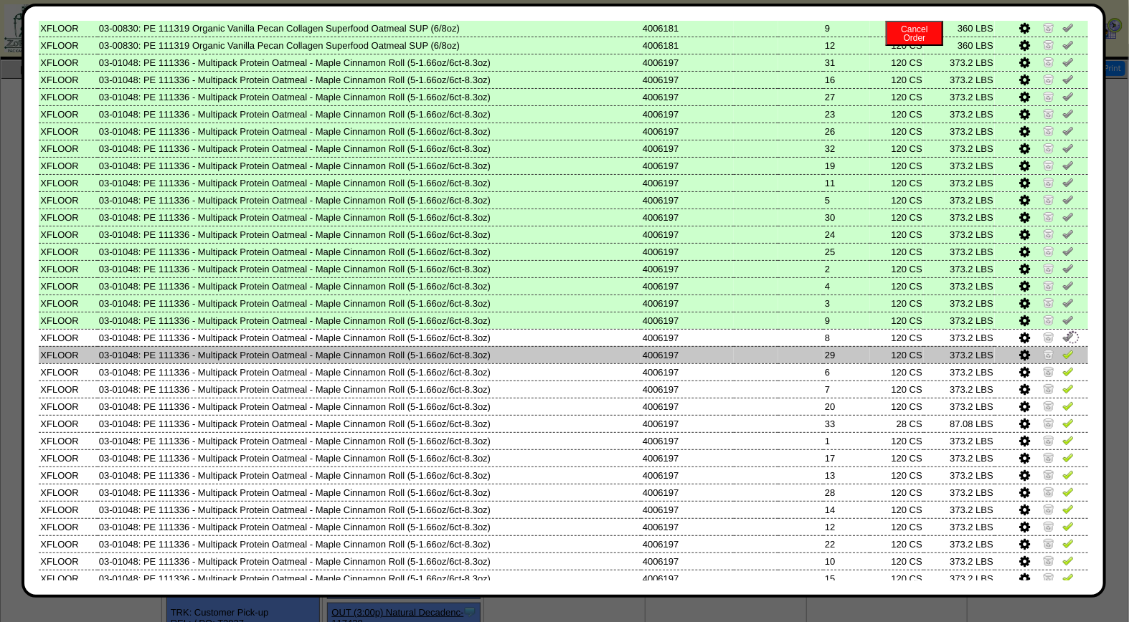
click at [1062, 348] on img at bounding box center [1067, 353] width 11 height 11
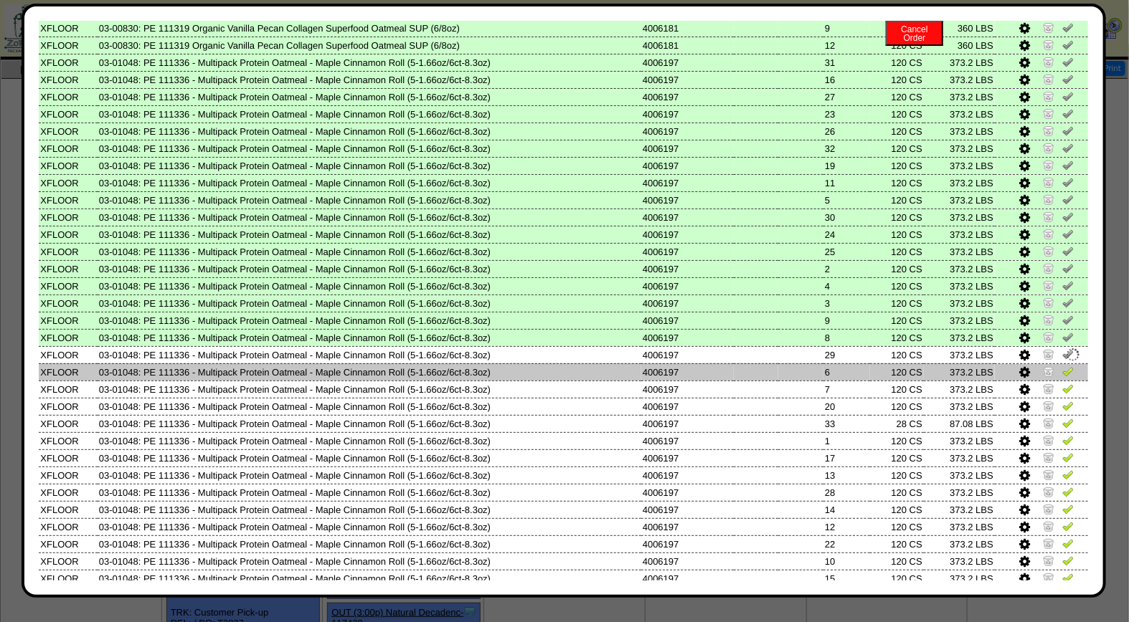
click at [1062, 366] on img at bounding box center [1067, 371] width 11 height 11
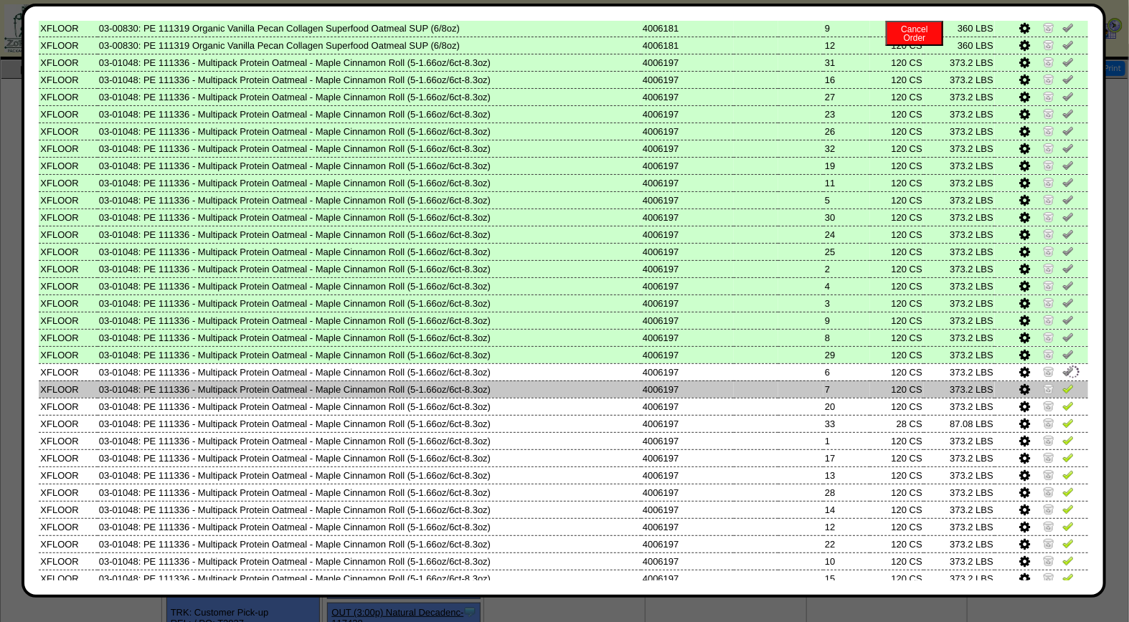
click at [1062, 383] on img at bounding box center [1067, 388] width 11 height 11
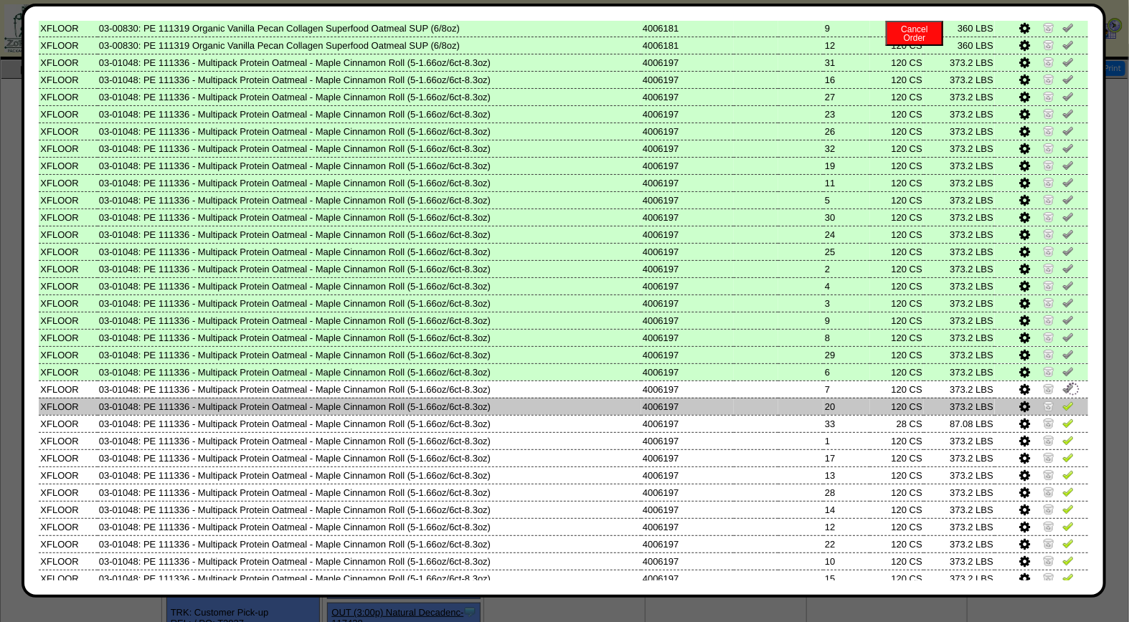
click at [1062, 400] on img at bounding box center [1067, 405] width 11 height 11
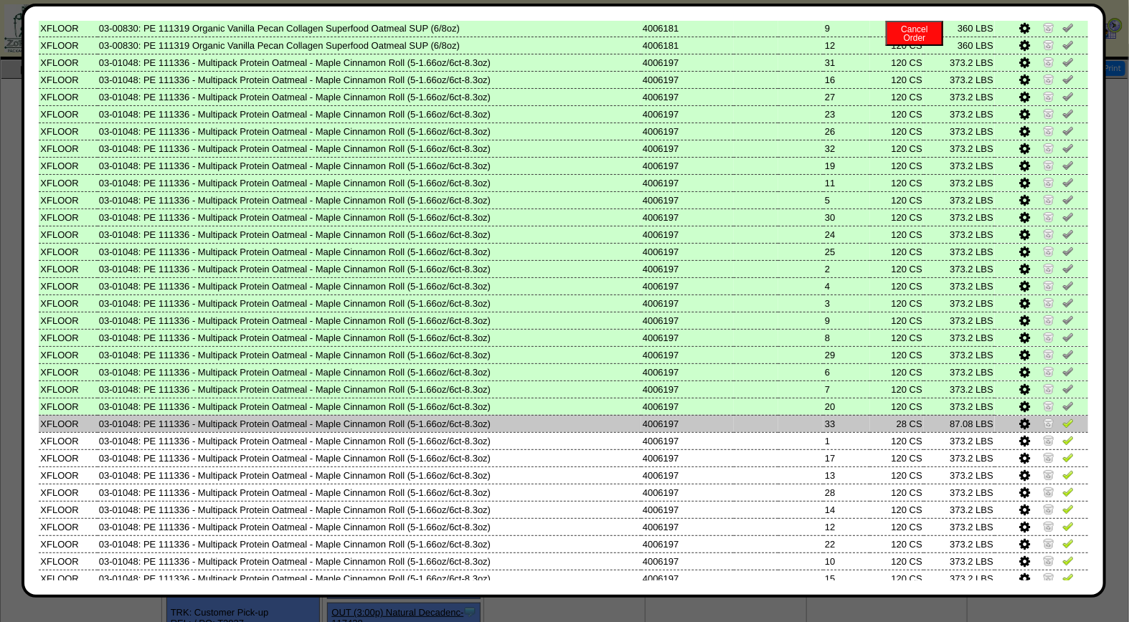
click at [1062, 417] on img at bounding box center [1067, 422] width 11 height 11
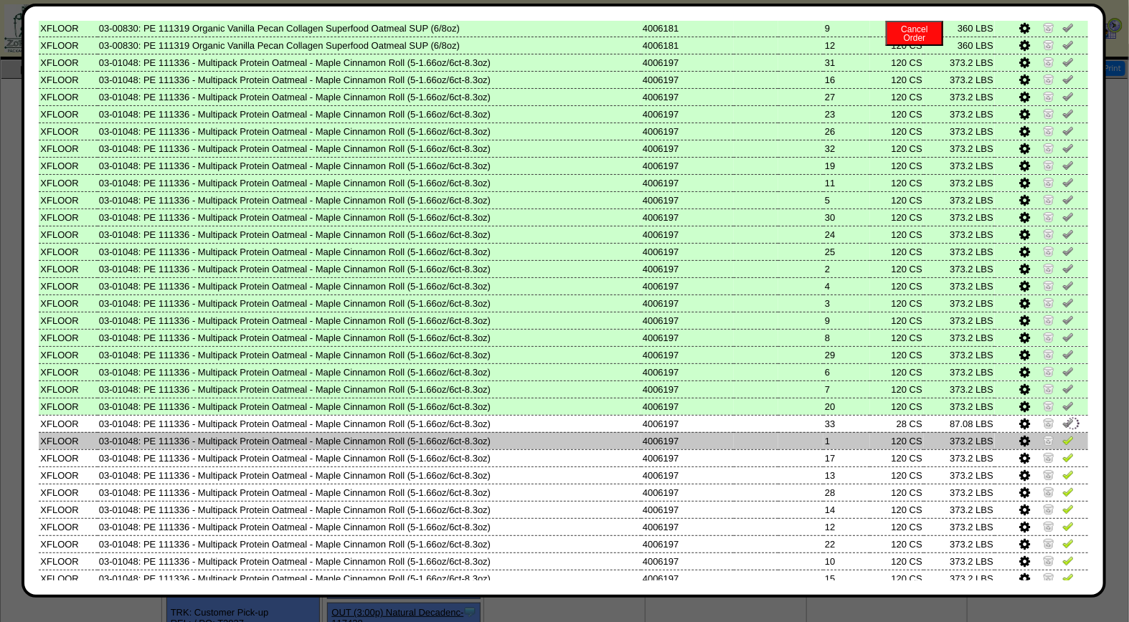
click at [1062, 435] on img at bounding box center [1067, 440] width 11 height 11
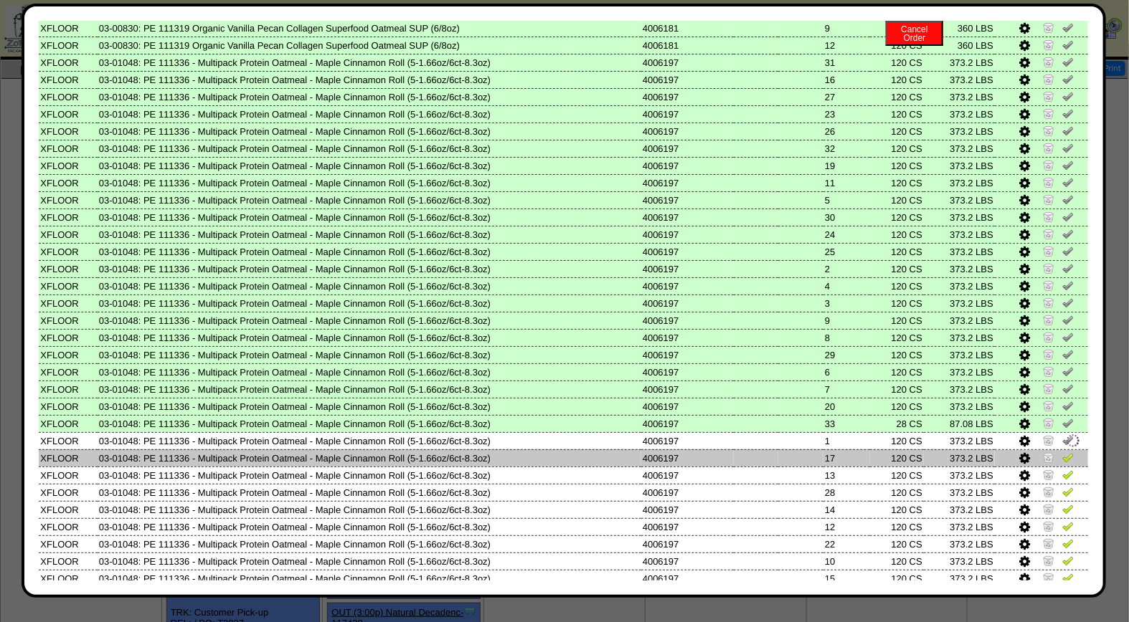
click at [1062, 452] on img at bounding box center [1067, 457] width 11 height 11
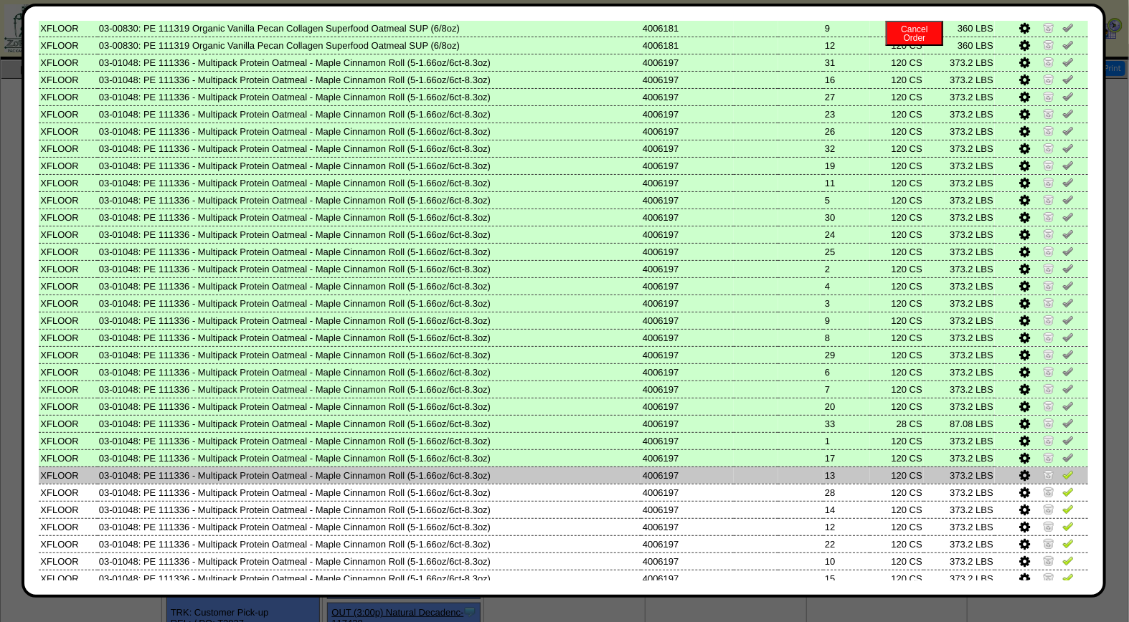
click at [1062, 469] on img at bounding box center [1067, 474] width 11 height 11
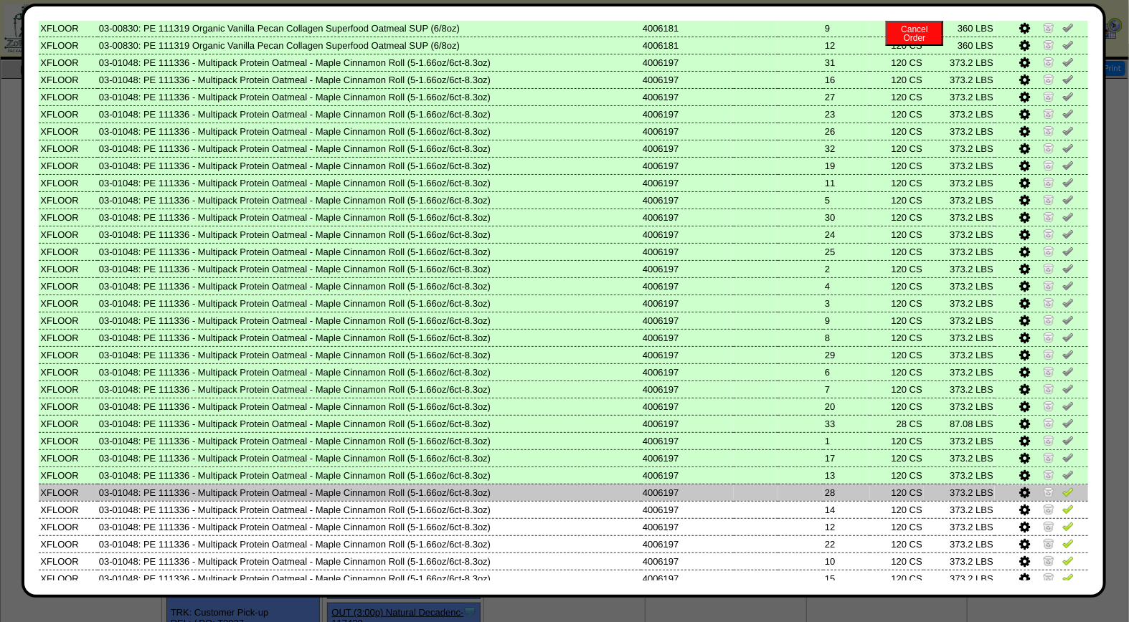
click at [1062, 486] on img at bounding box center [1067, 491] width 11 height 11
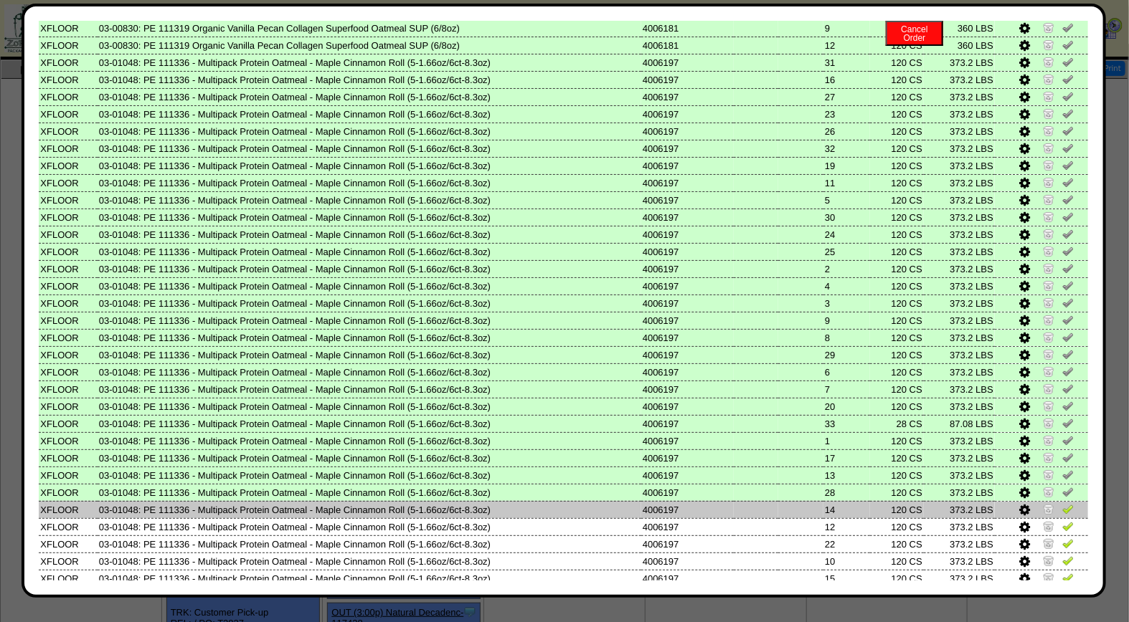
click at [1062, 503] on img at bounding box center [1067, 508] width 11 height 11
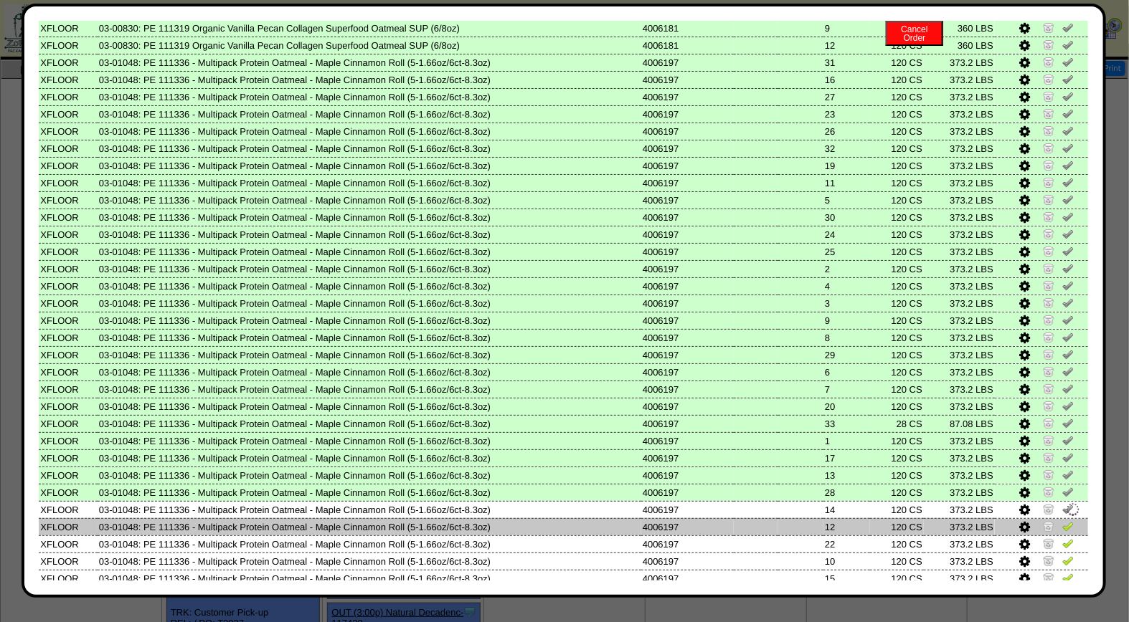
click at [1062, 521] on img at bounding box center [1067, 526] width 11 height 11
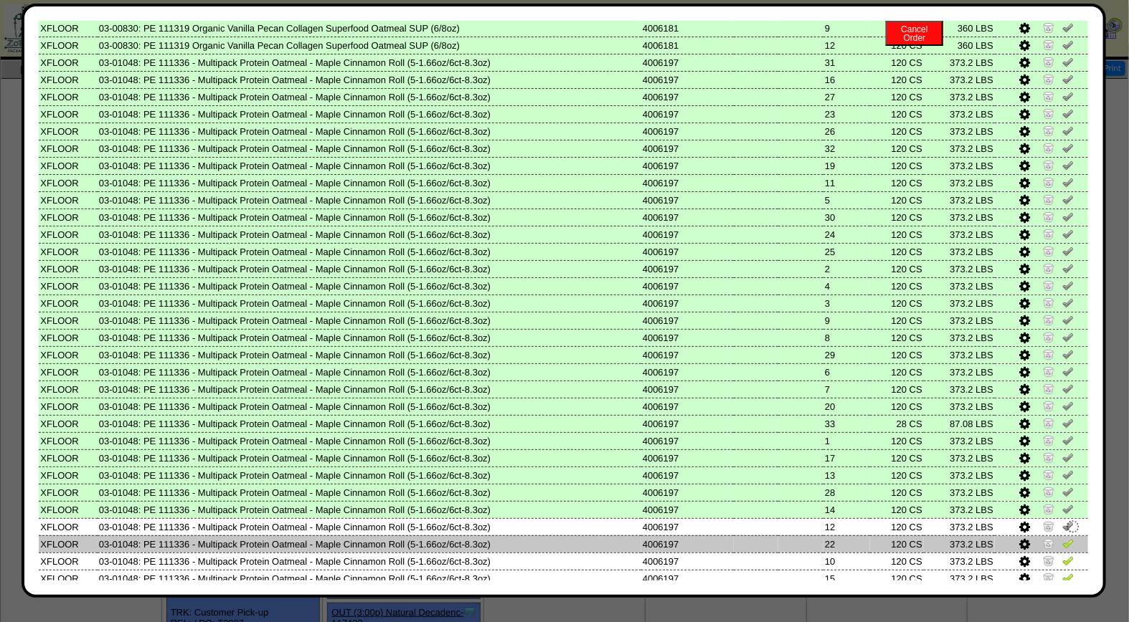
click at [1062, 538] on img at bounding box center [1067, 543] width 11 height 11
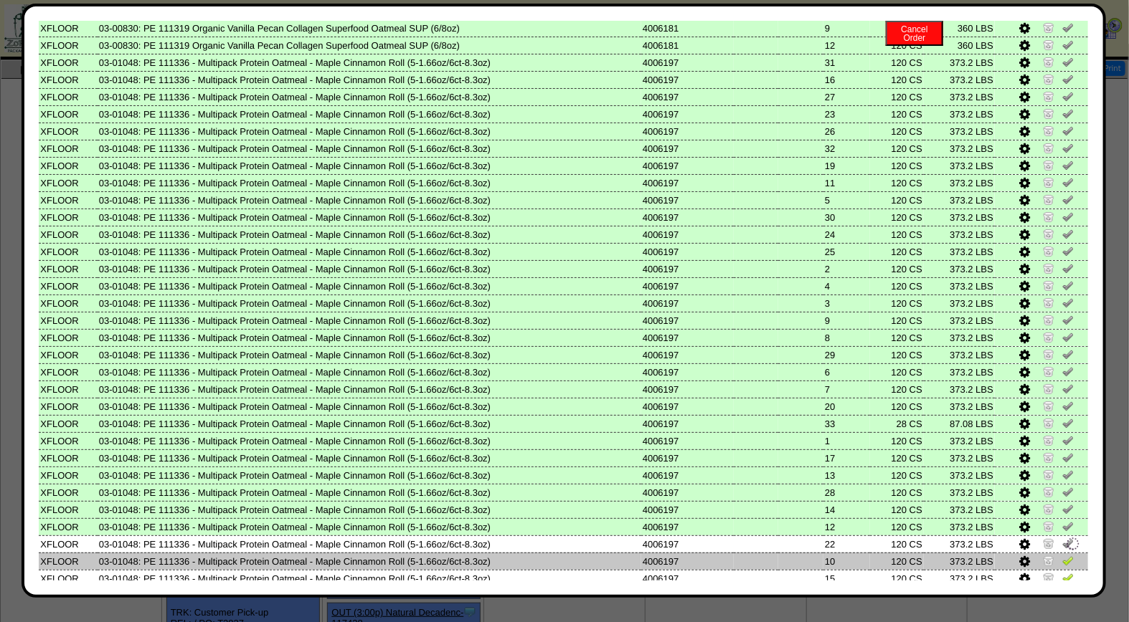
click at [1062, 555] on img at bounding box center [1067, 560] width 11 height 11
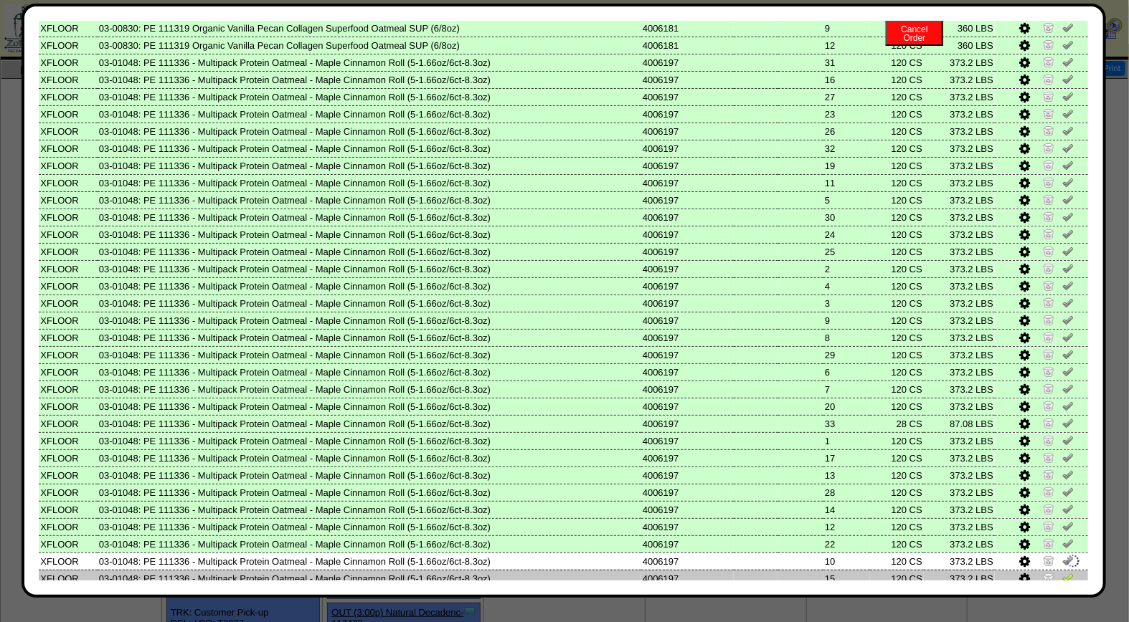
click at [1062, 572] on img at bounding box center [1067, 577] width 11 height 11
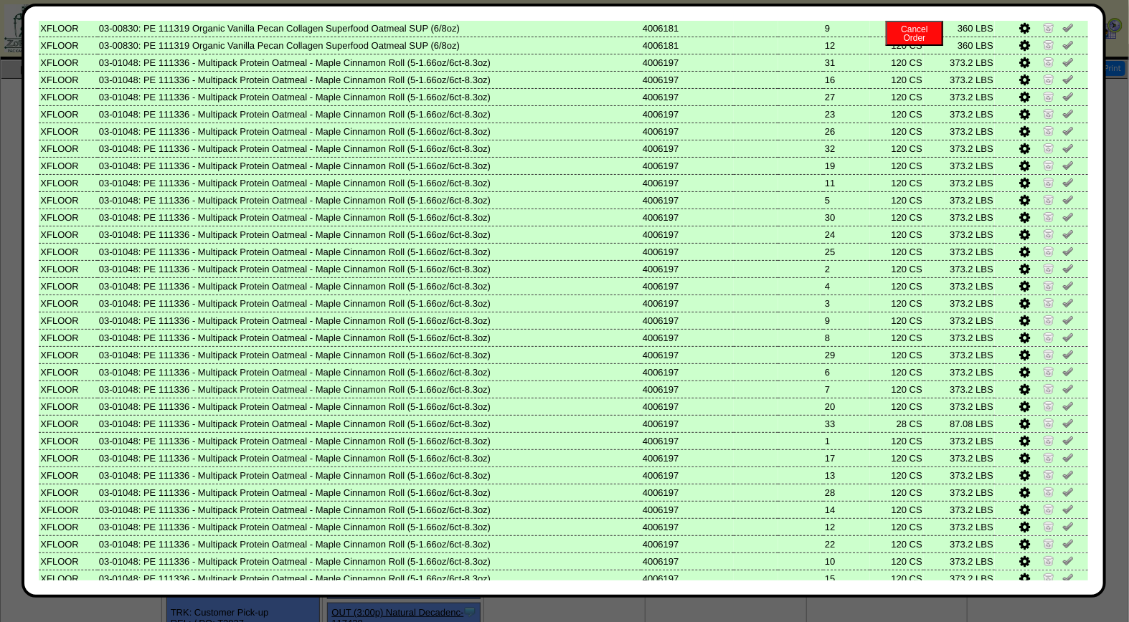
click at [1062, 589] on img at bounding box center [1067, 594] width 11 height 11
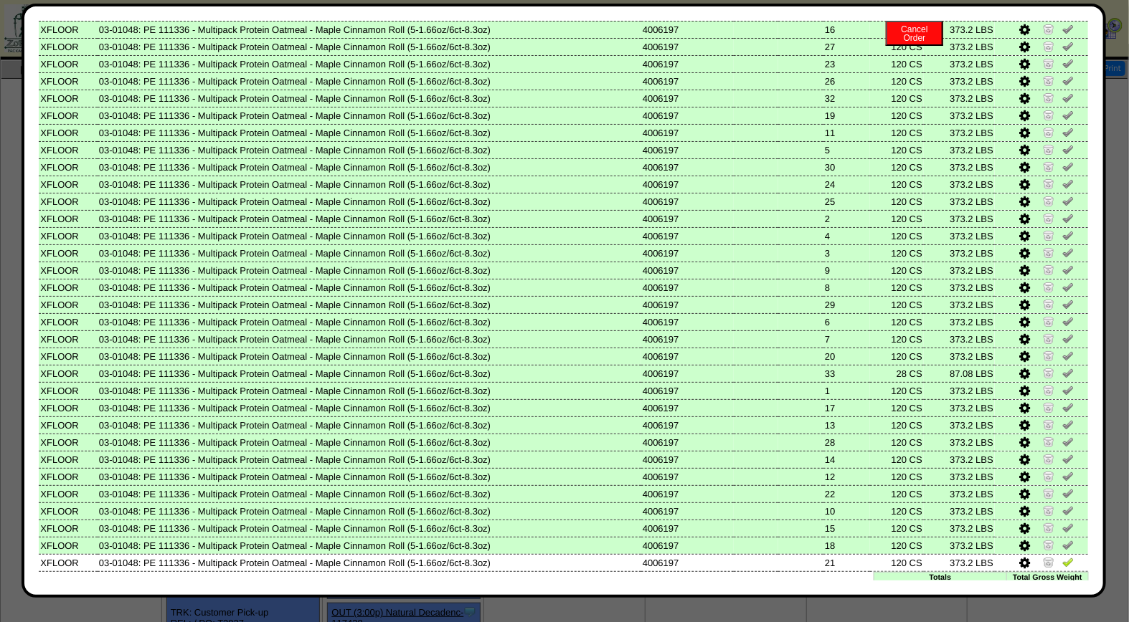
scroll to position [499, 0]
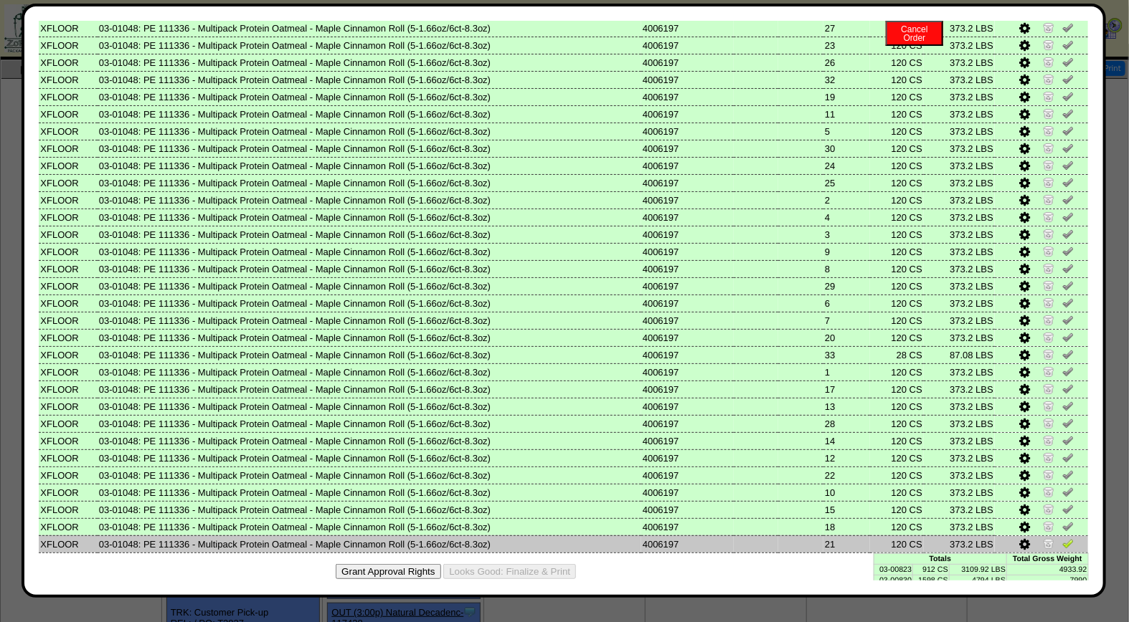
click at [1062, 538] on img at bounding box center [1067, 543] width 11 height 11
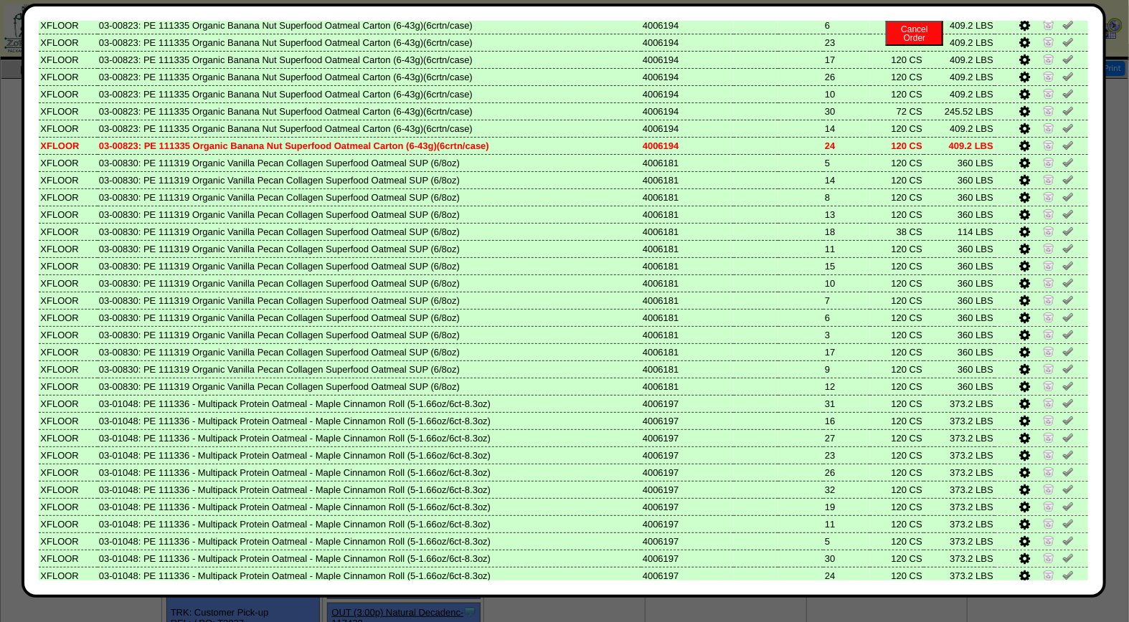
scroll to position [0, 0]
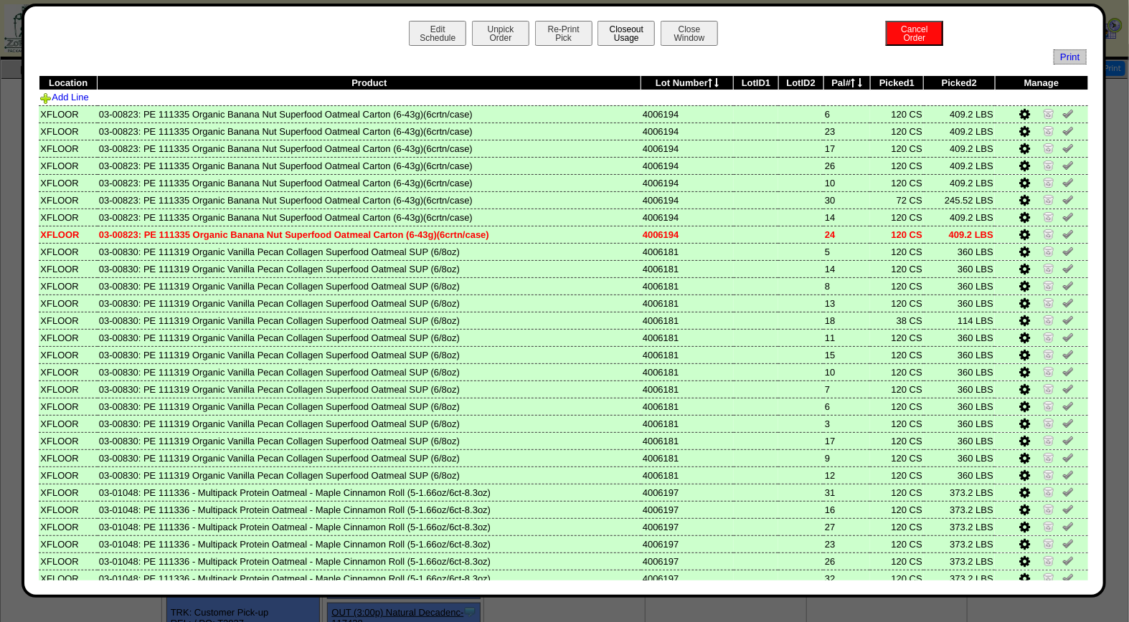
click at [617, 40] on button "Closeout Usage" at bounding box center [625, 33] width 57 height 25
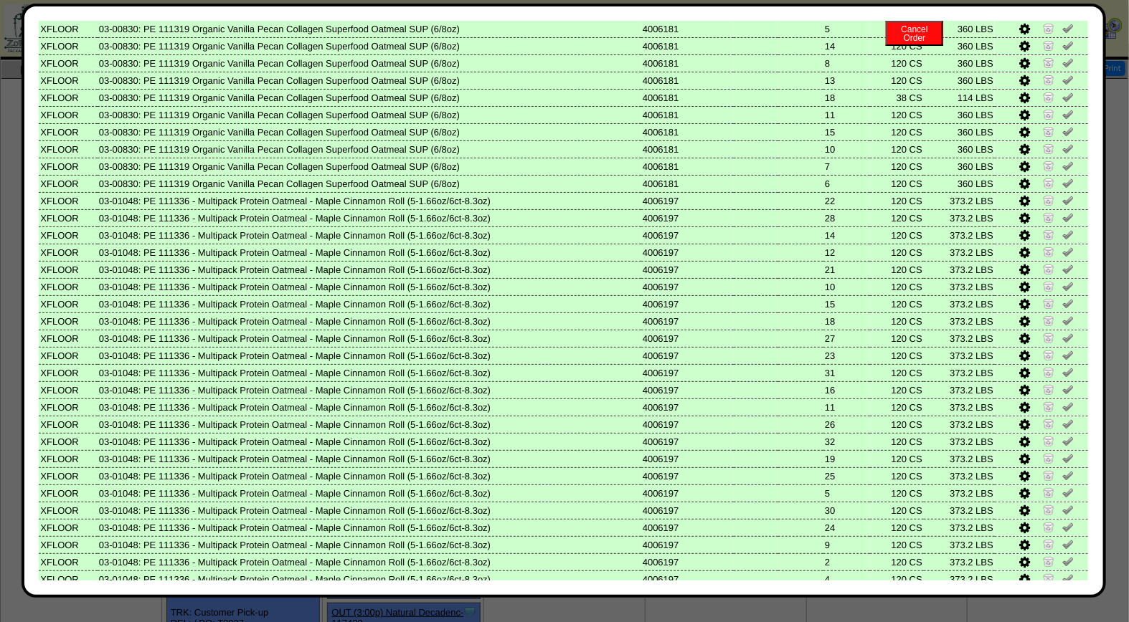
scroll to position [499, 0]
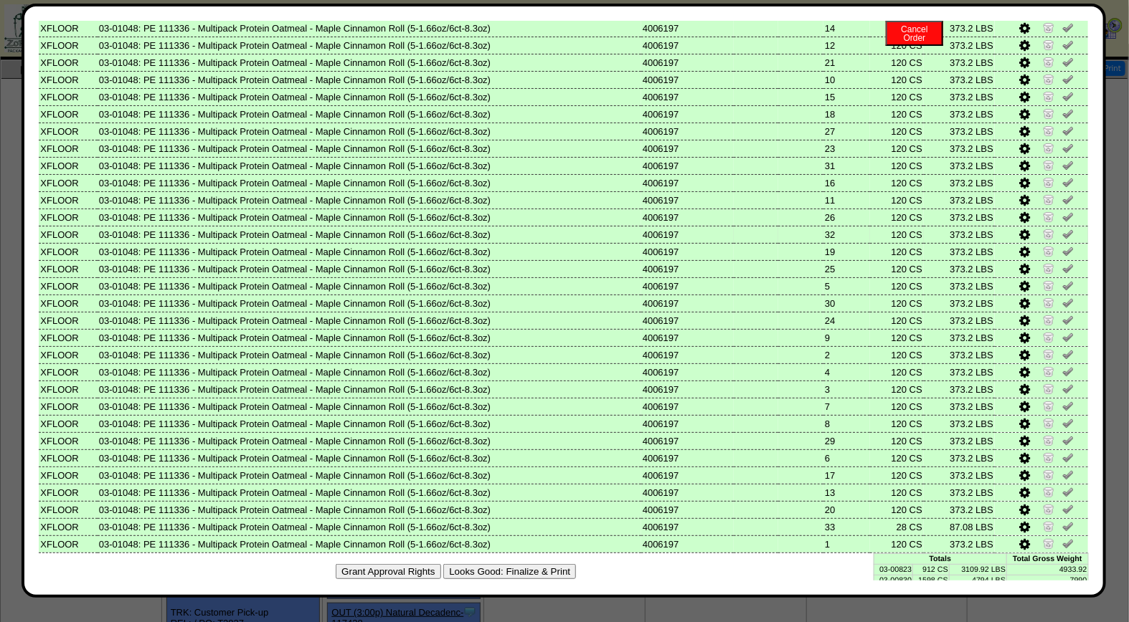
click at [1043, 228] on img at bounding box center [1048, 233] width 11 height 11
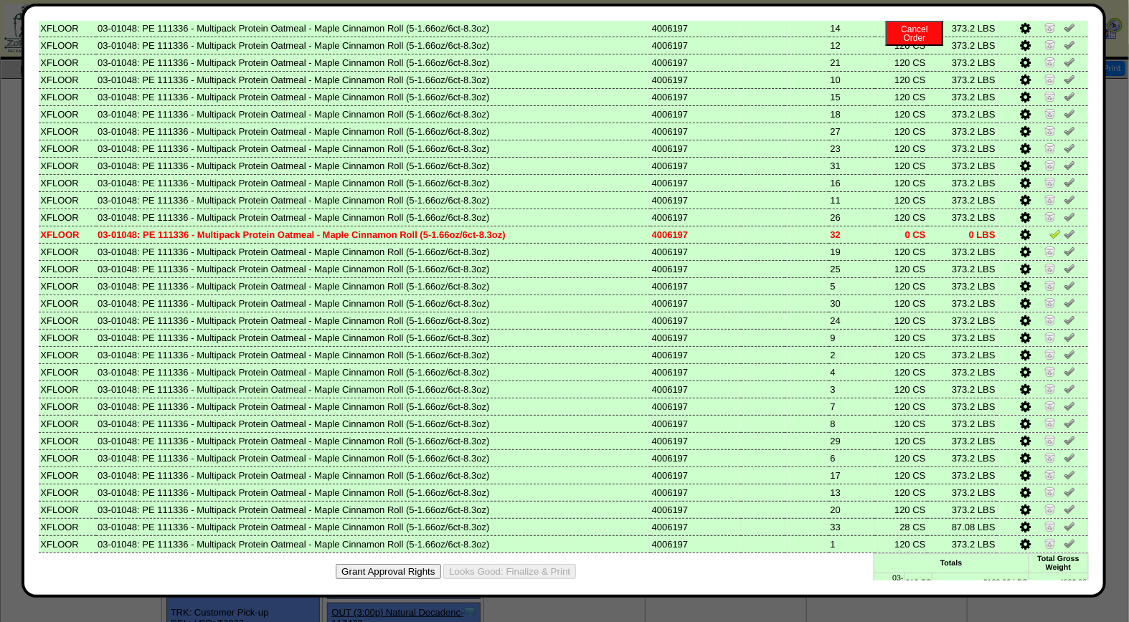
click at [1044, 521] on img at bounding box center [1049, 526] width 11 height 11
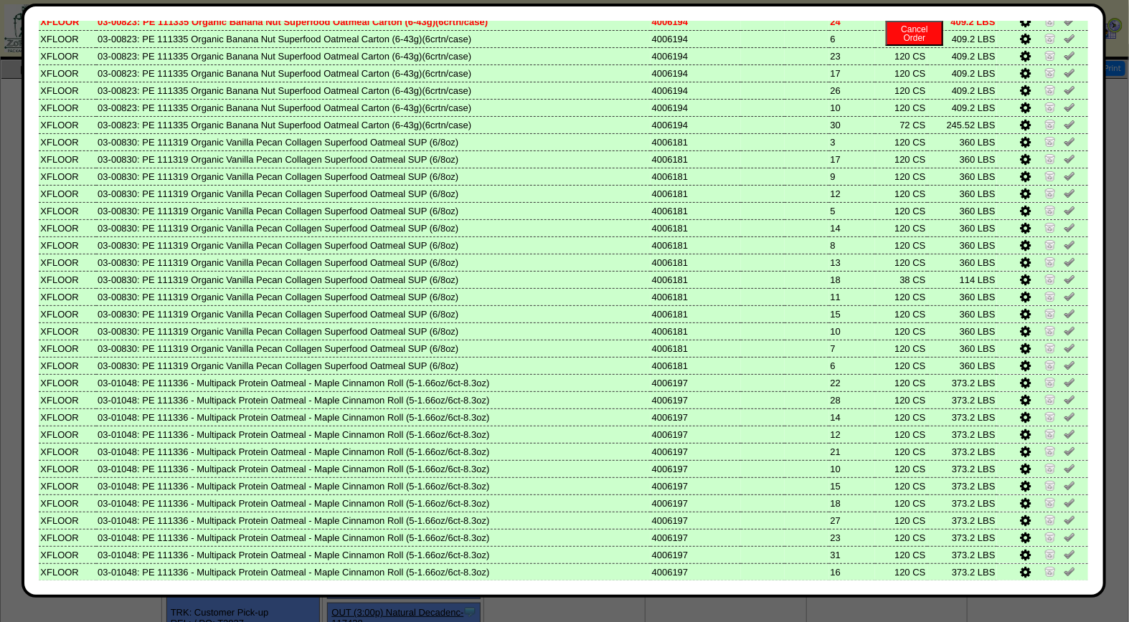
scroll to position [0, 0]
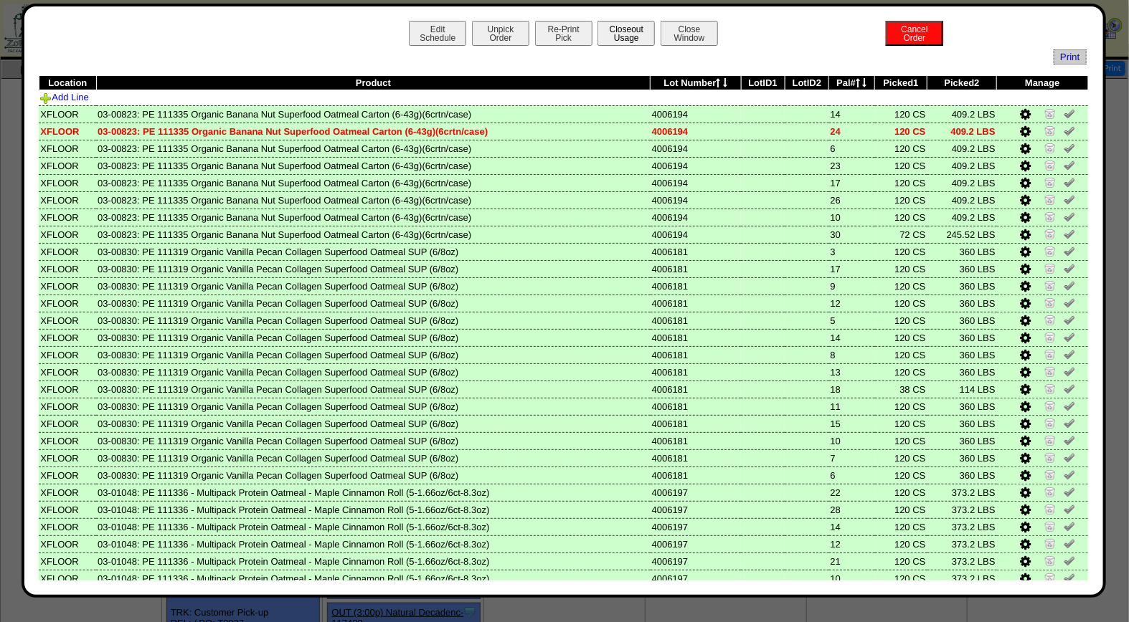
click at [607, 27] on button "Closeout Usage" at bounding box center [625, 33] width 57 height 25
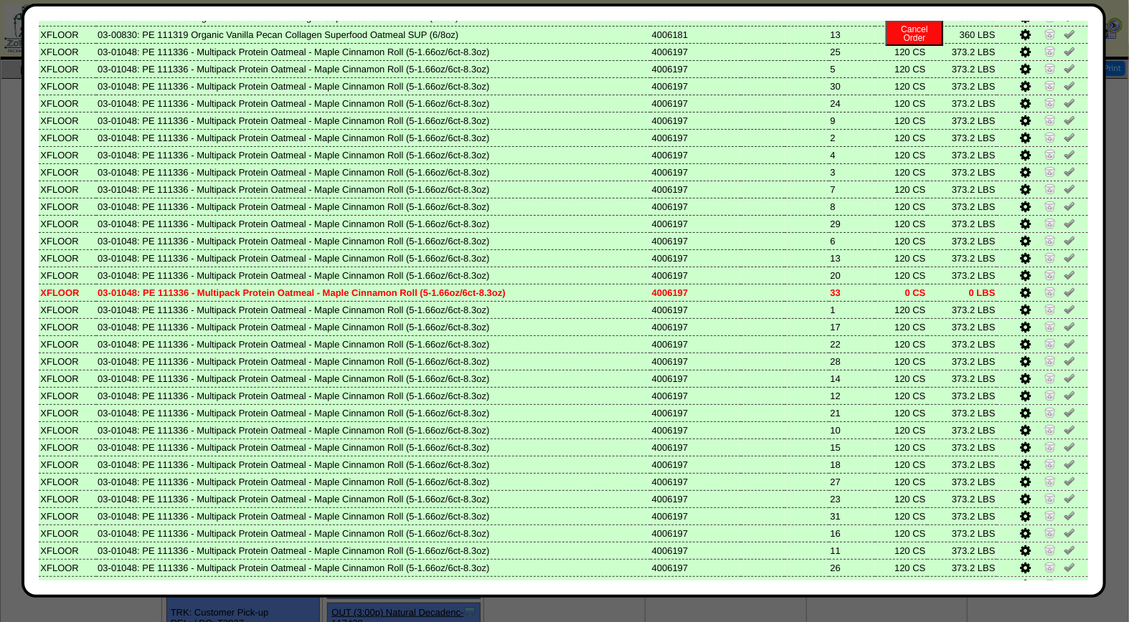
scroll to position [499, 0]
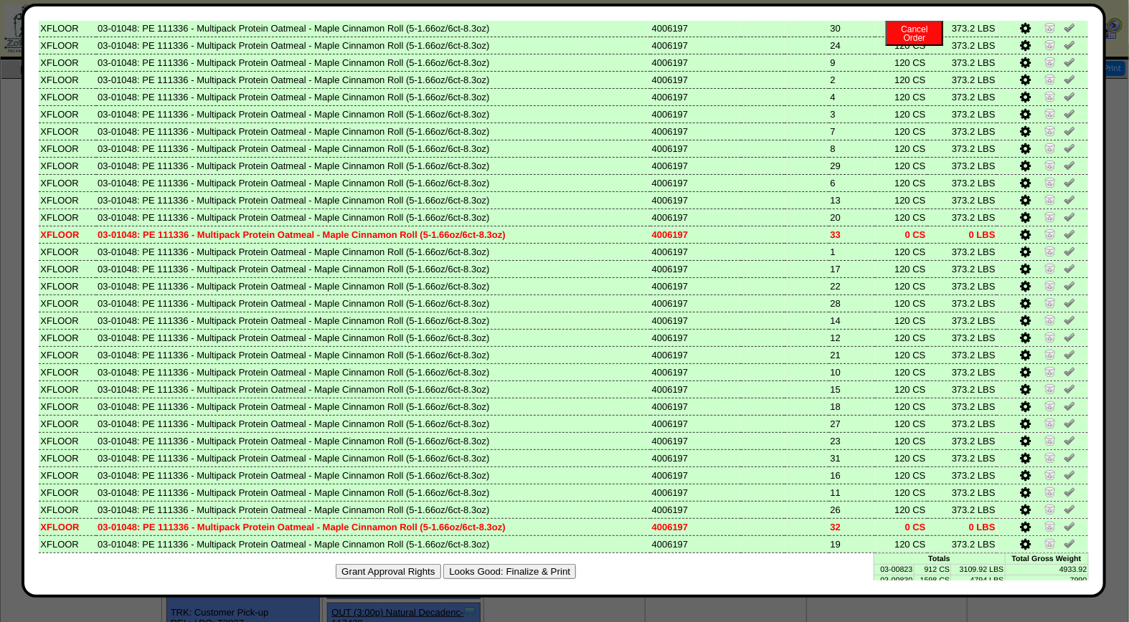
drag, startPoint x: 504, startPoint y: 551, endPoint x: 650, endPoint y: 146, distance: 429.8
click at [504, 564] on button "Looks Good: Finalize & Print" at bounding box center [509, 571] width 133 height 15
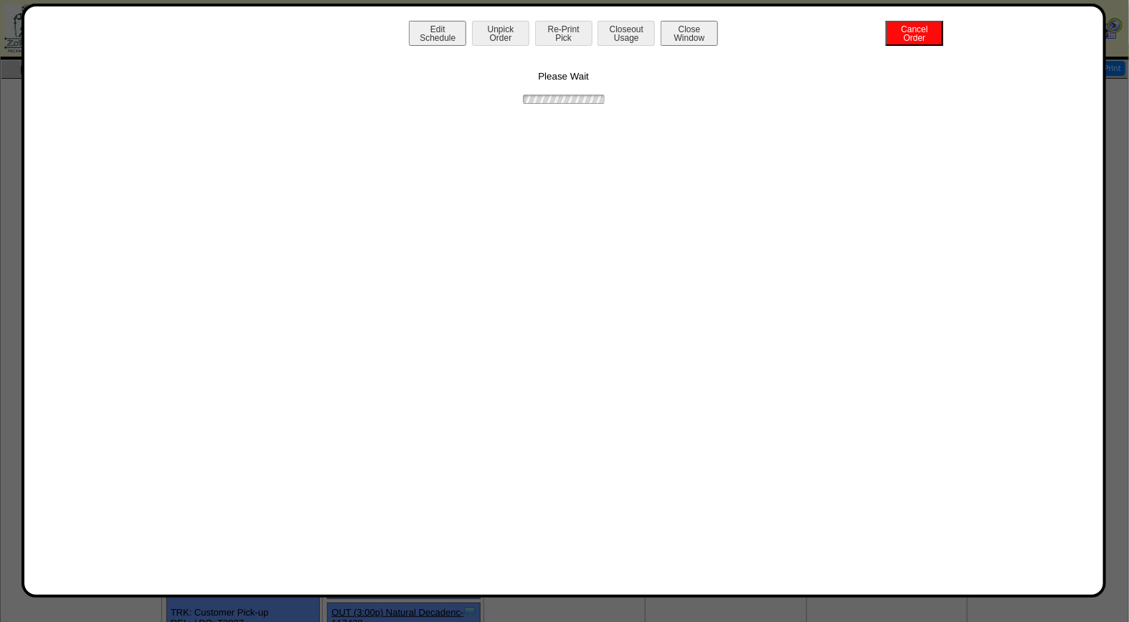
scroll to position [0, 0]
click at [558, 29] on button "Print BOL" at bounding box center [563, 33] width 57 height 25
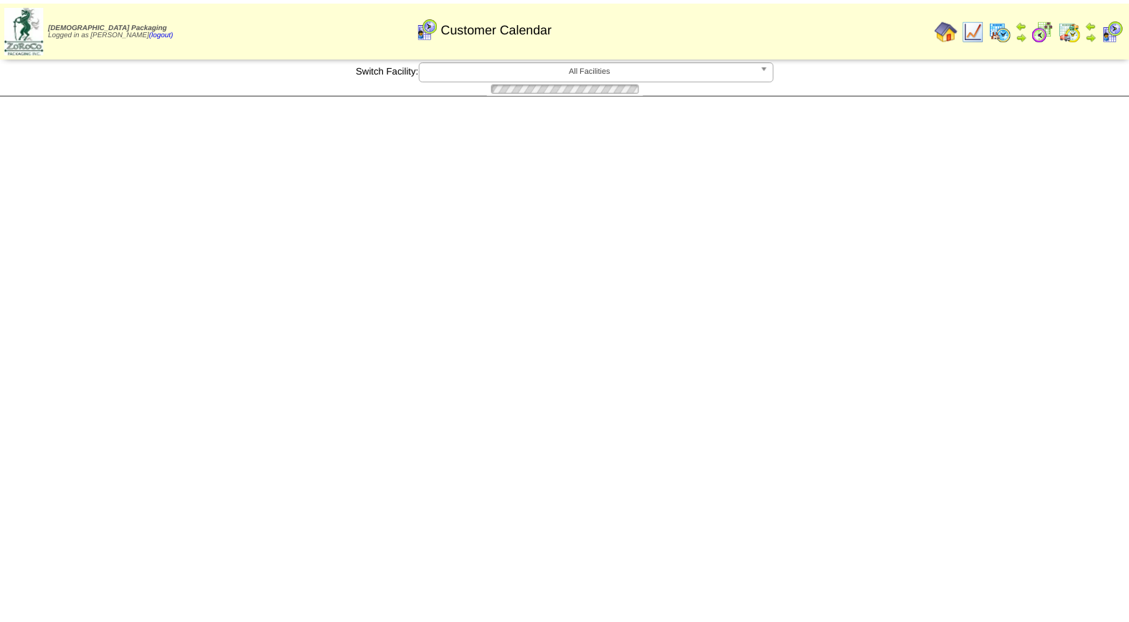
scroll to position [36, 0]
